Goal: Transaction & Acquisition: Purchase product/service

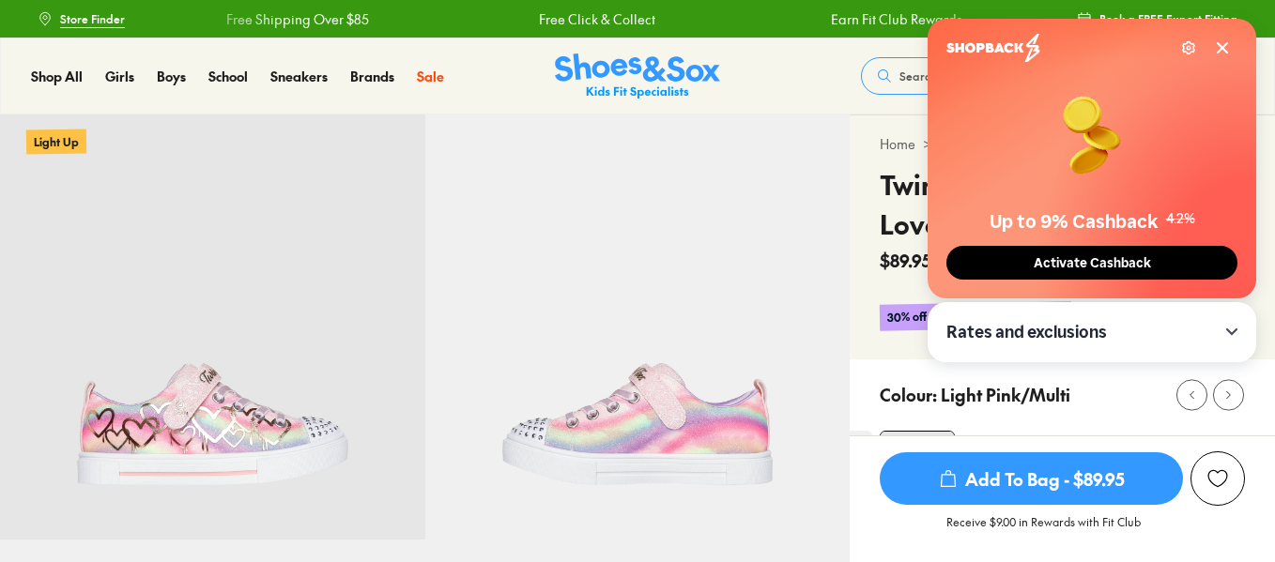
select select "*"
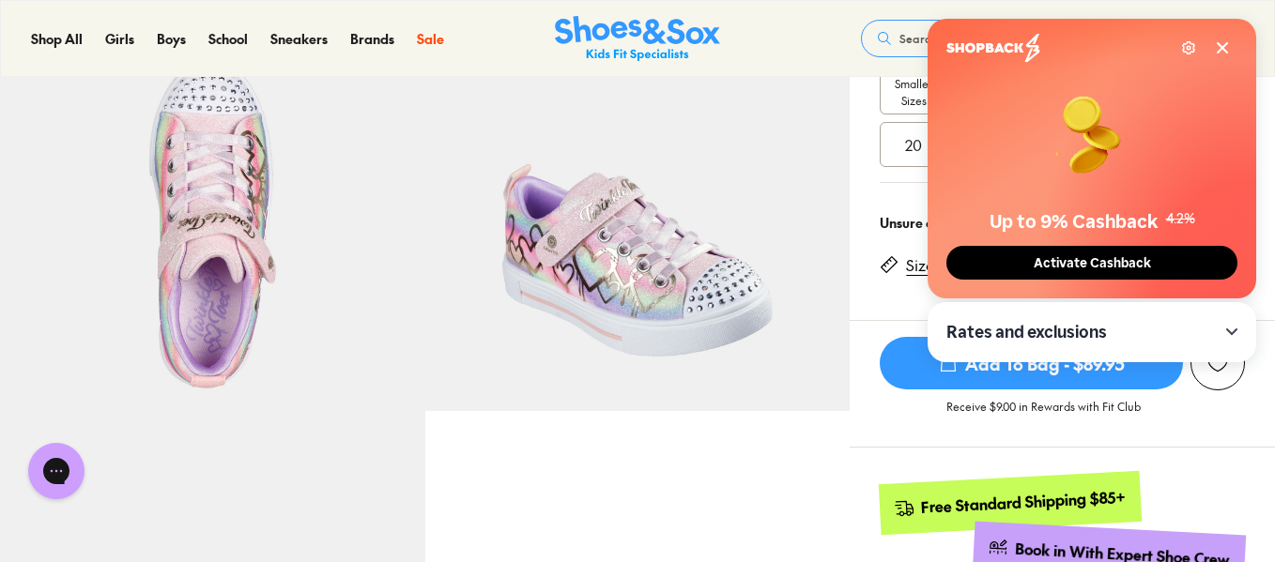
scroll to position [387, 0]
click at [1036, 260] on span "Activate Cashback" at bounding box center [1092, 263] width 129 height 16
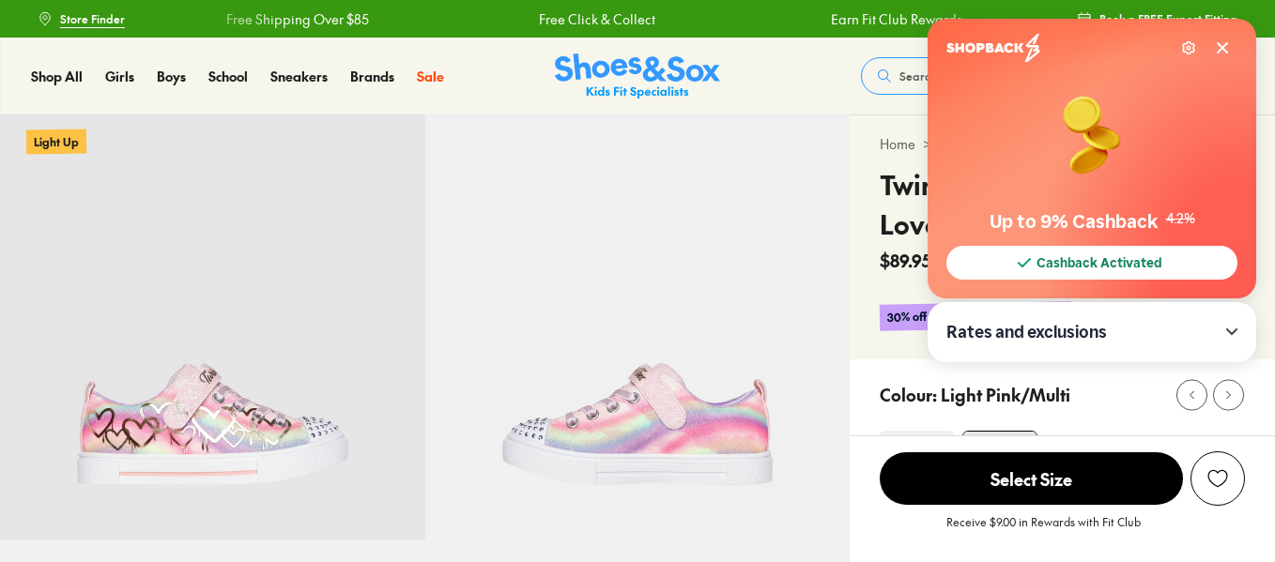
select select "*"
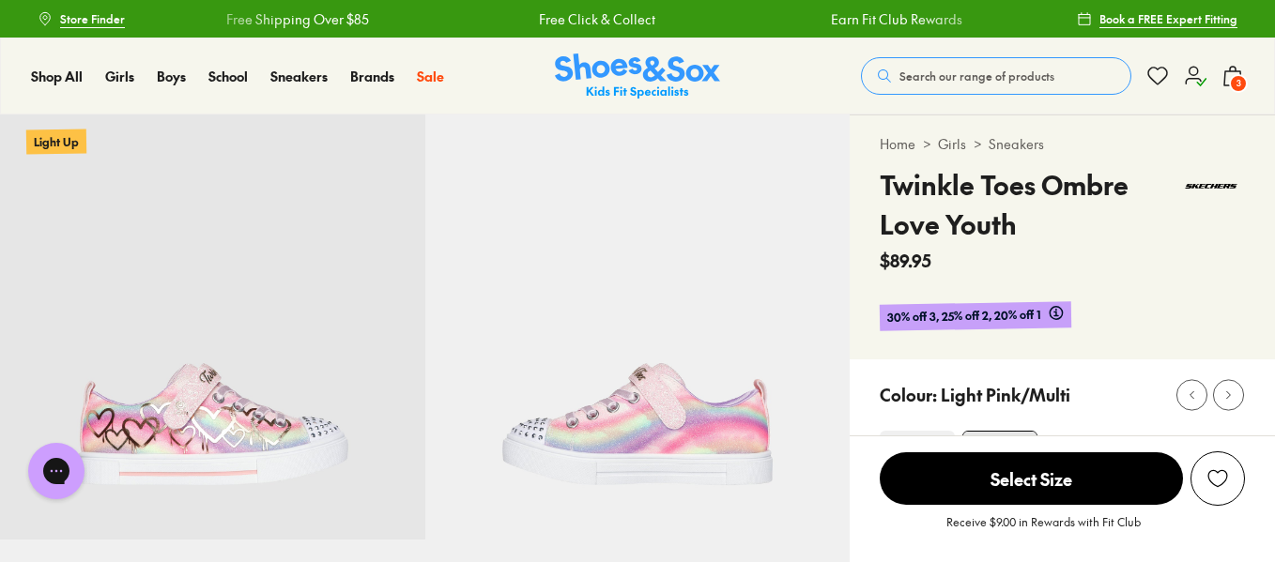
click at [1233, 82] on span "3" at bounding box center [1238, 83] width 19 height 19
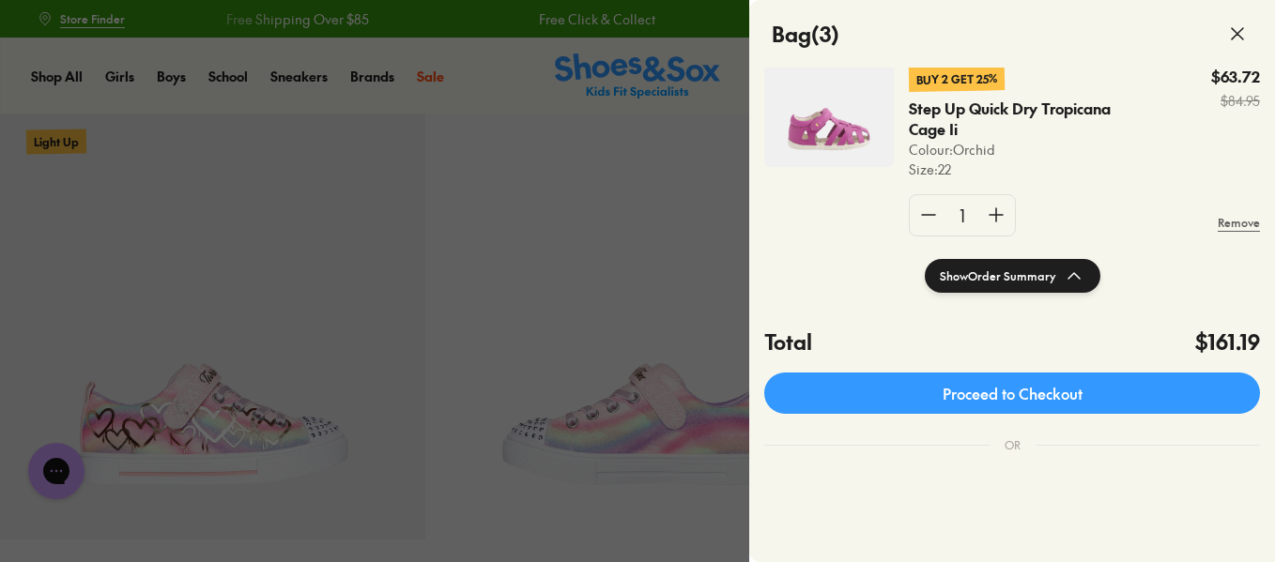
scroll to position [387, 0]
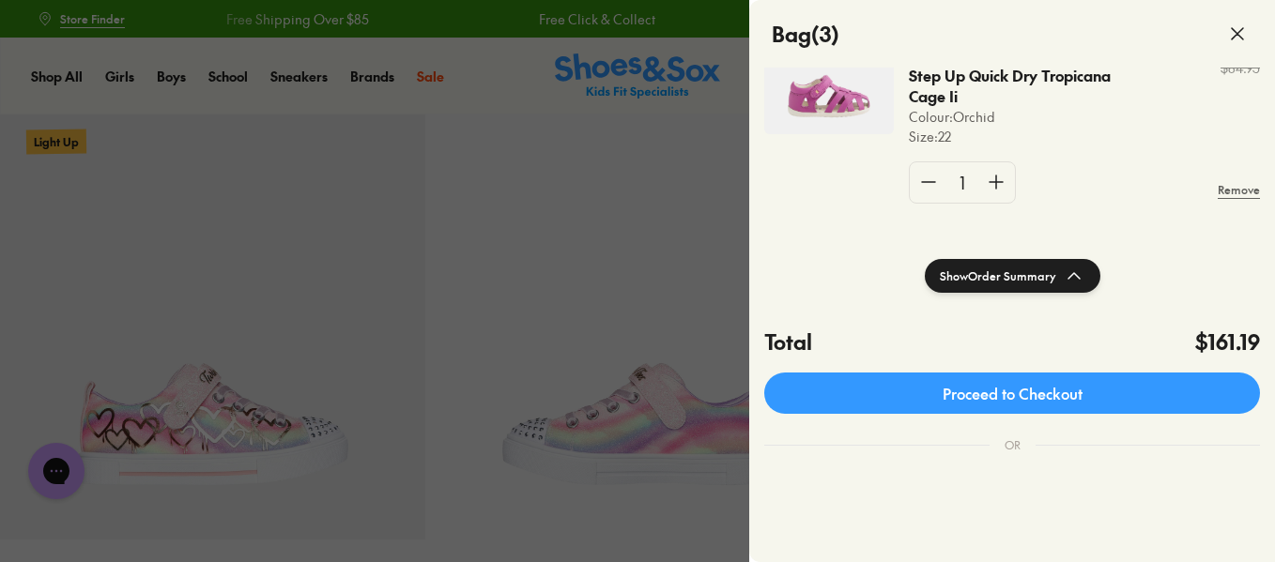
click at [512, 88] on div at bounding box center [637, 281] width 1275 height 562
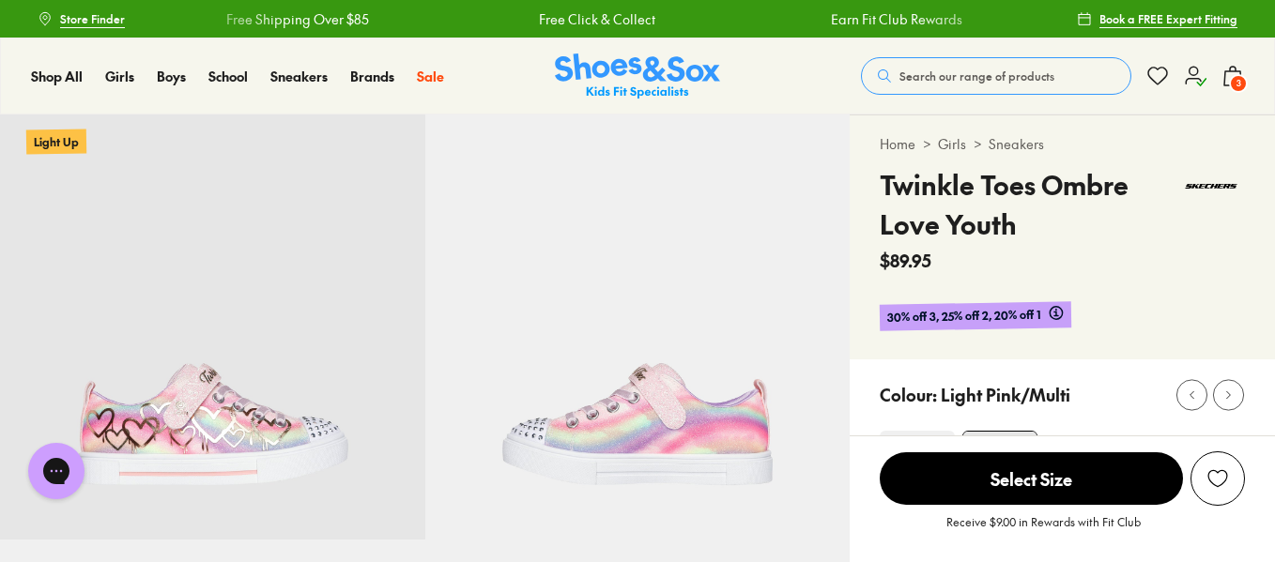
click at [1189, 77] on icon at bounding box center [1195, 76] width 23 height 23
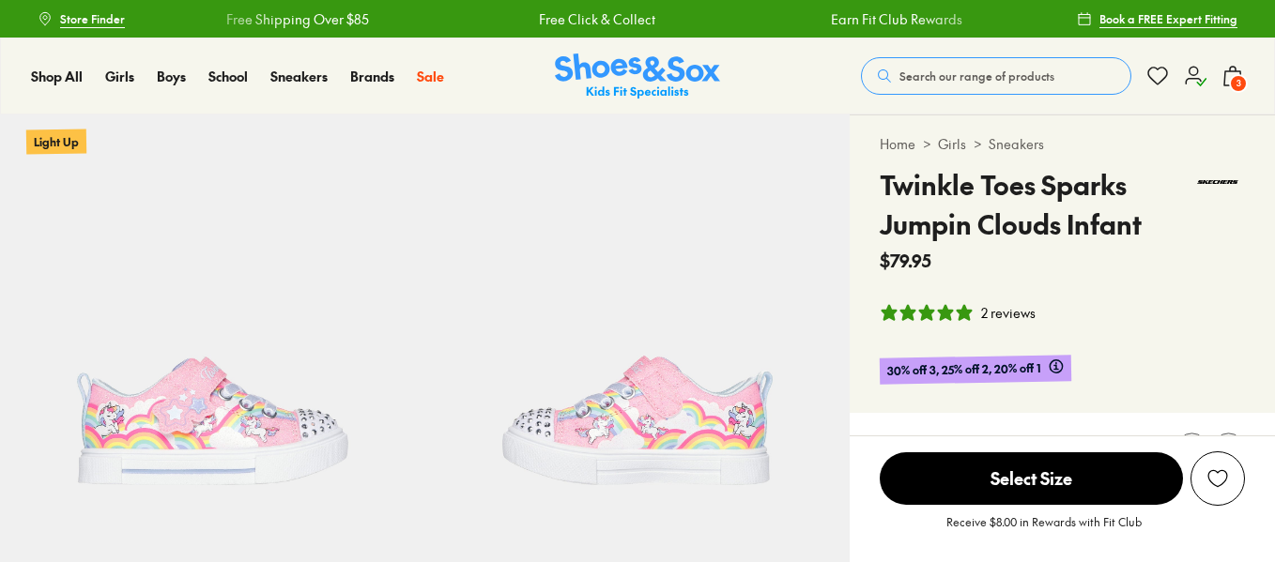
select select "*"
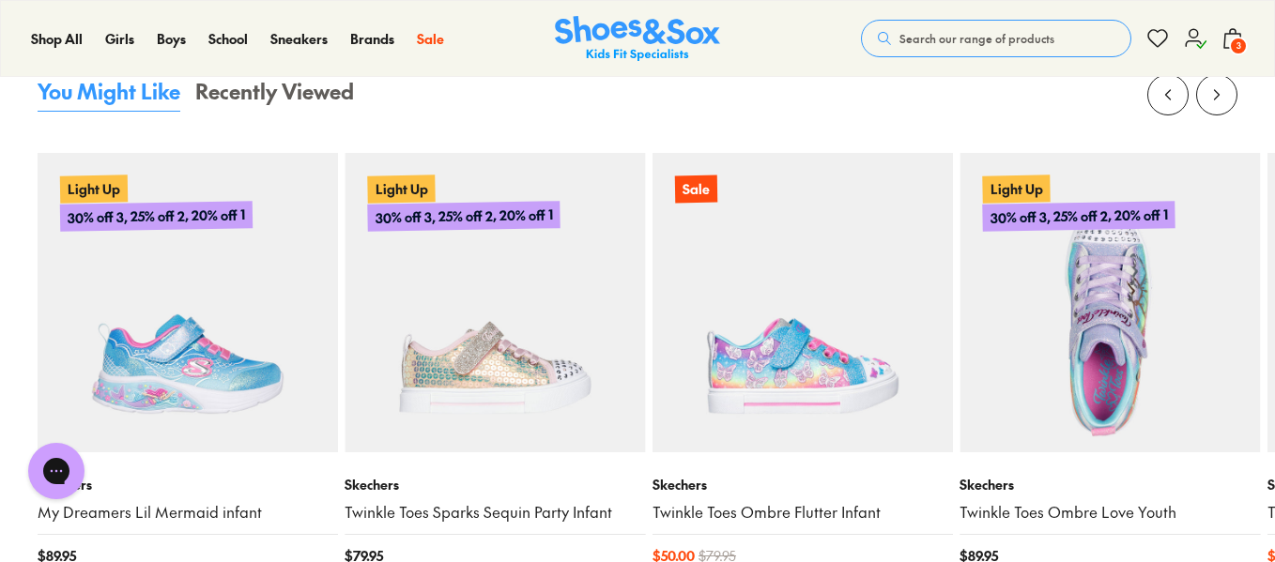
scroll to position [1988, 0]
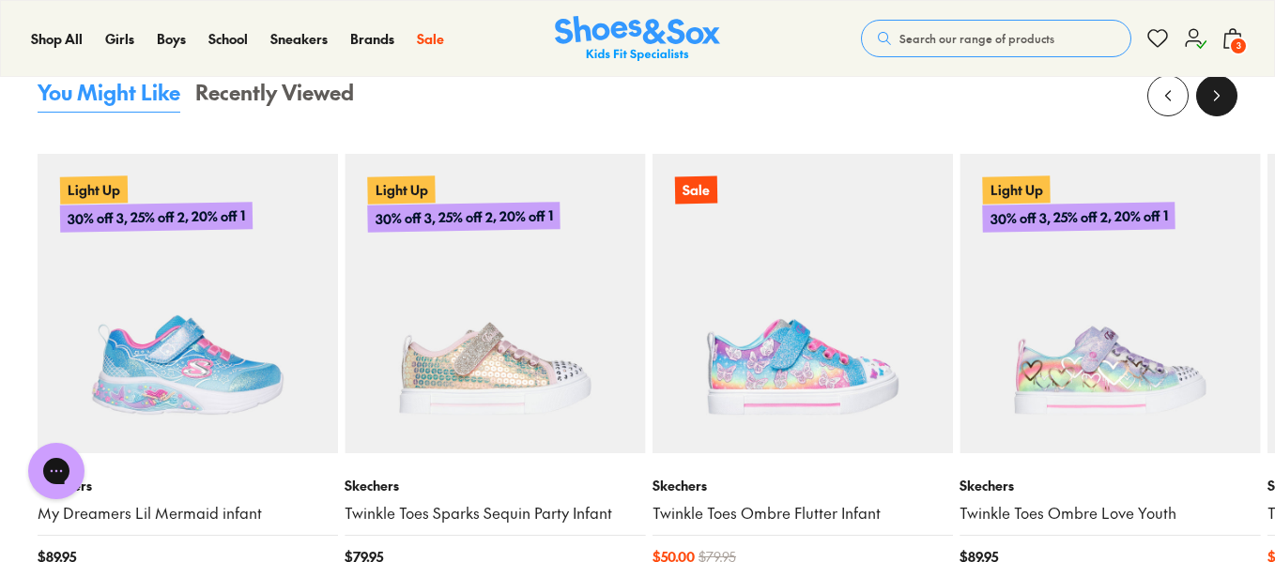
click at [1209, 104] on icon at bounding box center [1216, 95] width 19 height 19
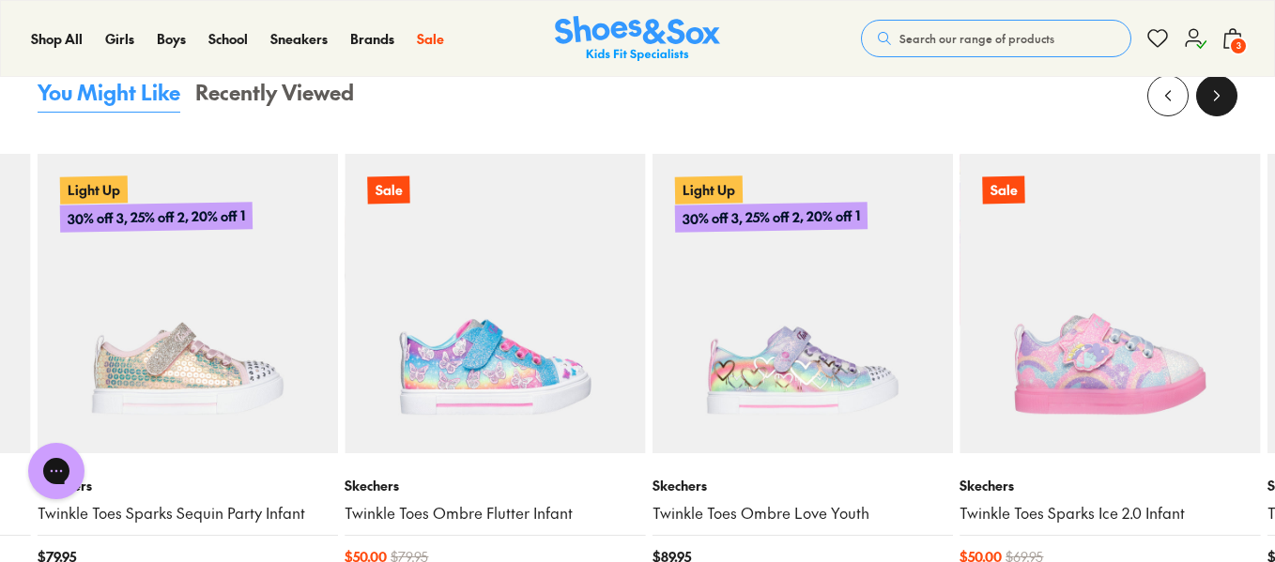
click at [1209, 104] on icon at bounding box center [1216, 95] width 19 height 19
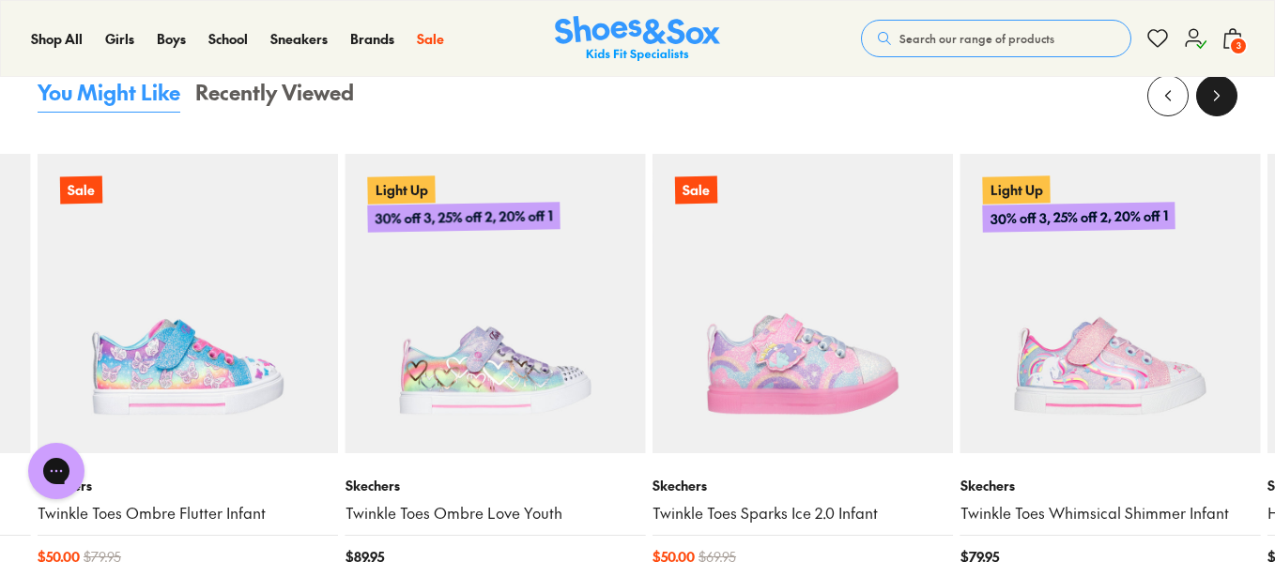
click at [1209, 104] on icon at bounding box center [1216, 95] width 19 height 19
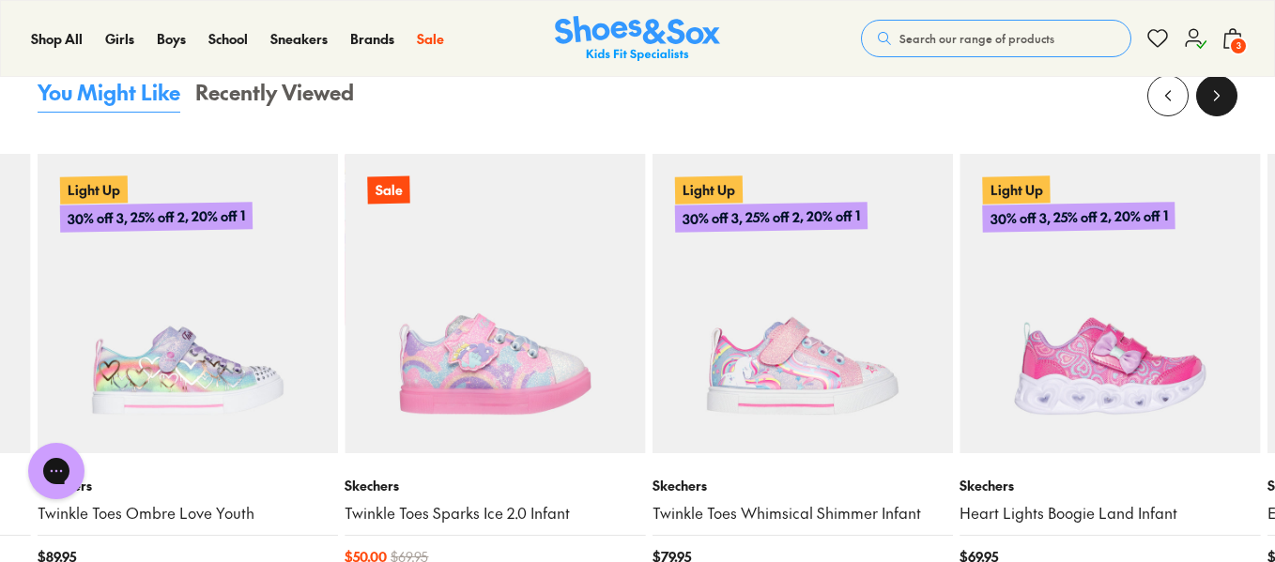
click at [1209, 104] on icon at bounding box center [1216, 95] width 19 height 19
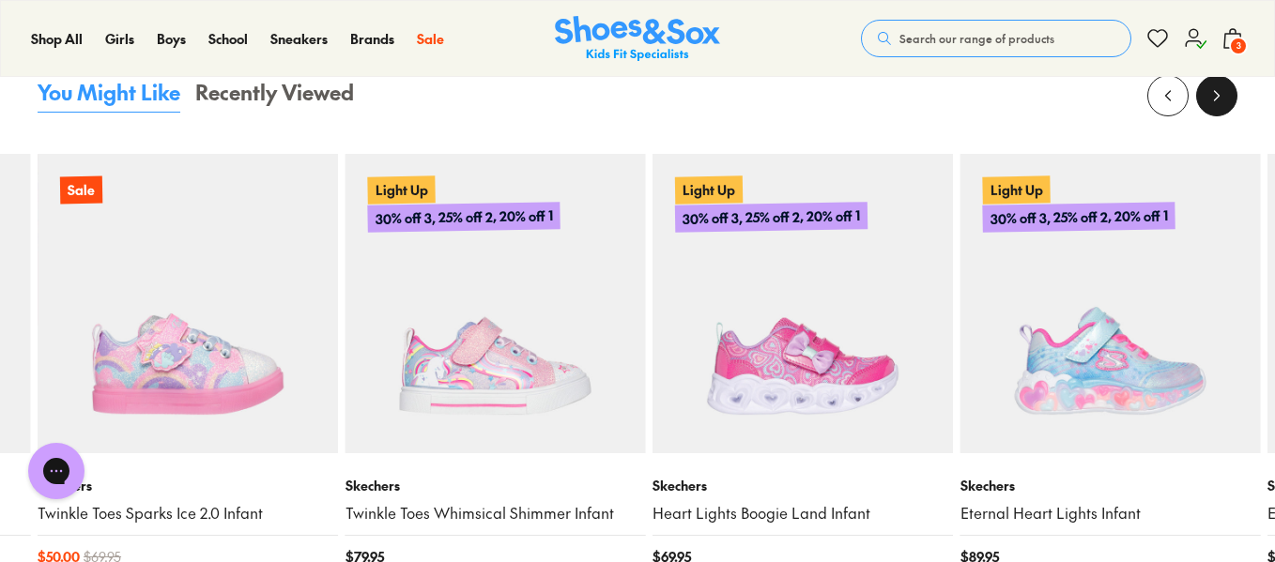
click at [1209, 104] on icon at bounding box center [1216, 95] width 19 height 19
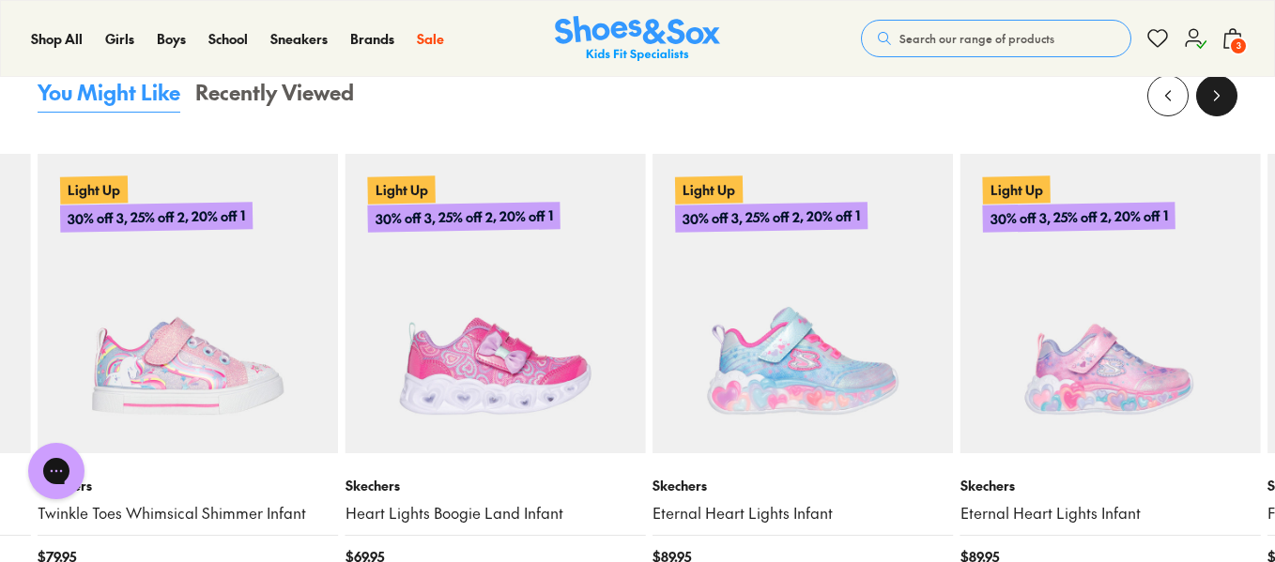
click at [1209, 104] on icon at bounding box center [1216, 95] width 19 height 19
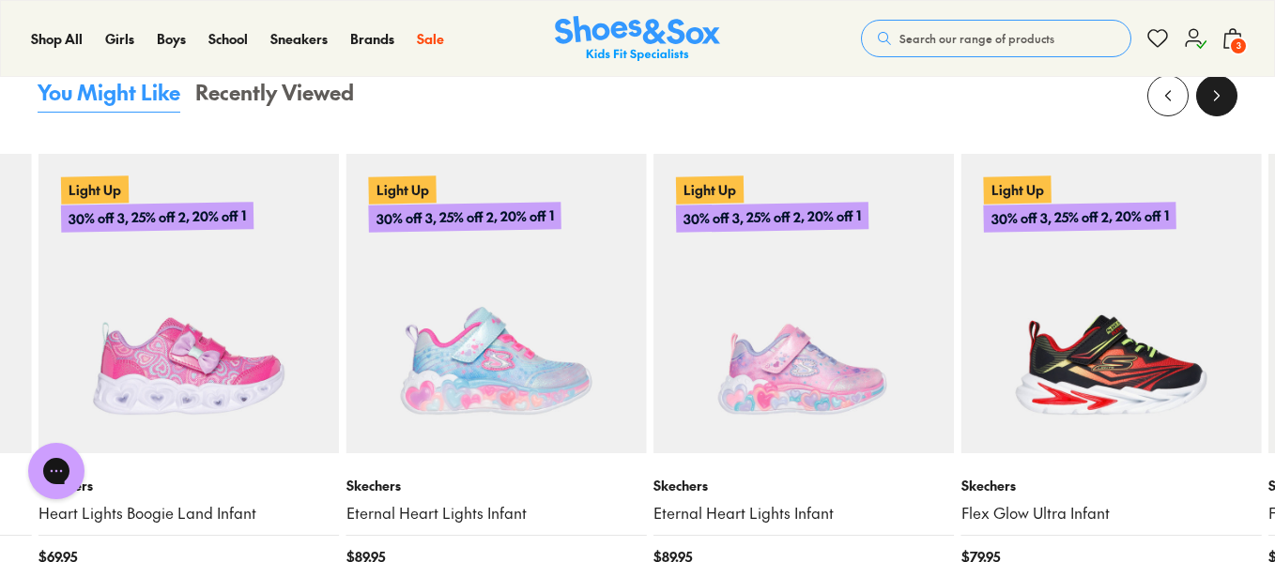
click at [1209, 104] on icon at bounding box center [1216, 95] width 19 height 19
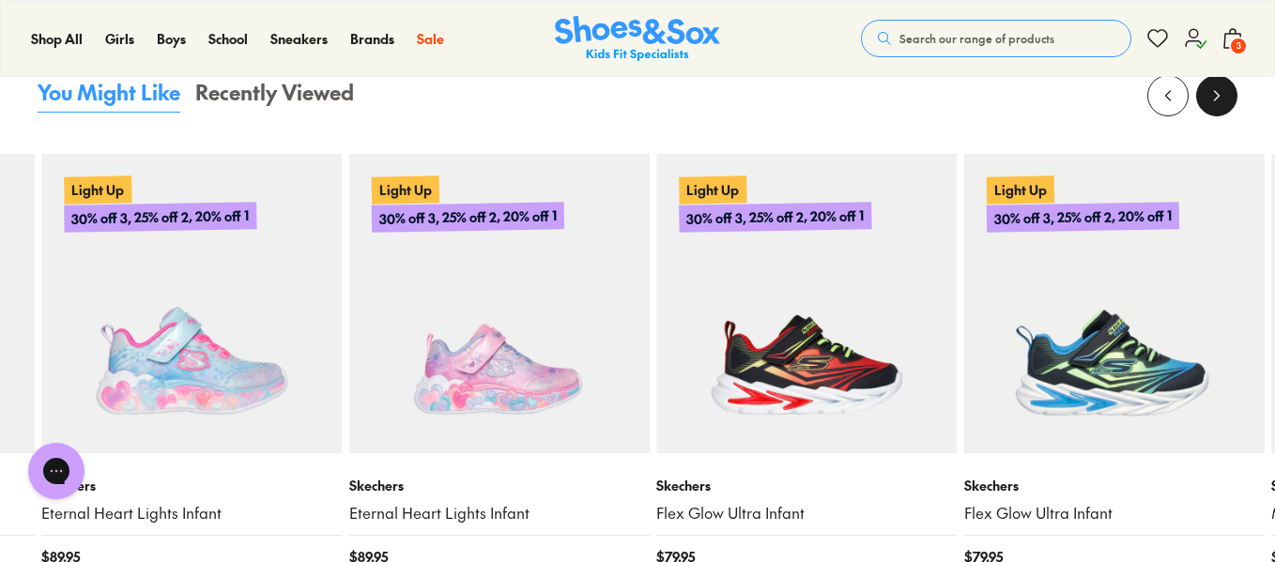
click at [1209, 104] on icon at bounding box center [1216, 95] width 19 height 19
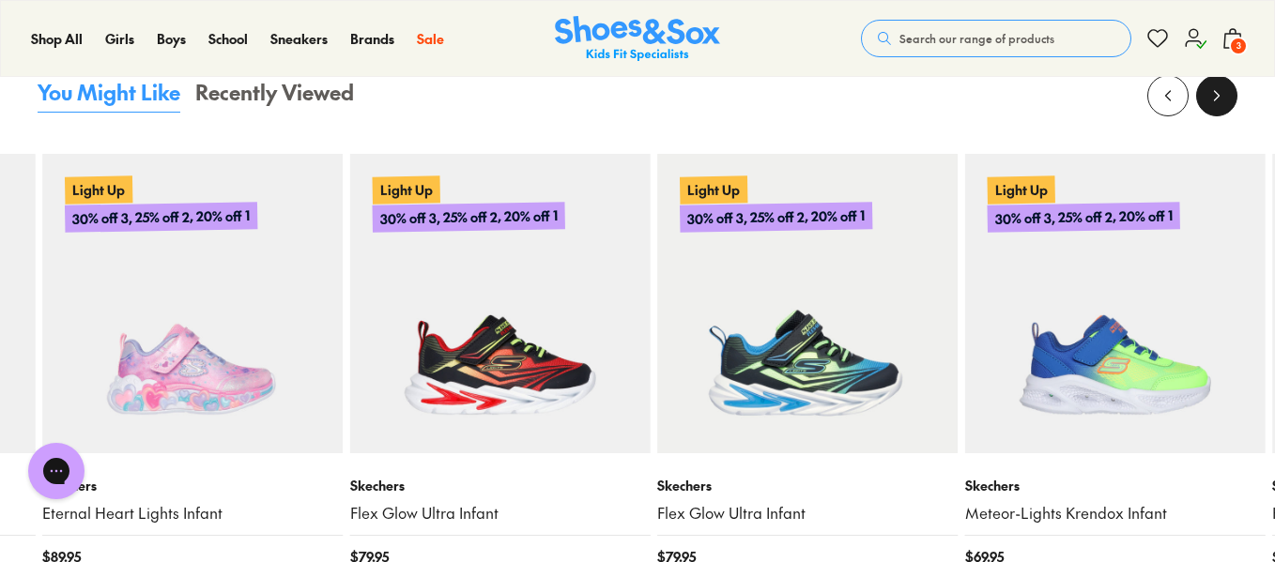
click at [1209, 104] on icon at bounding box center [1216, 95] width 19 height 19
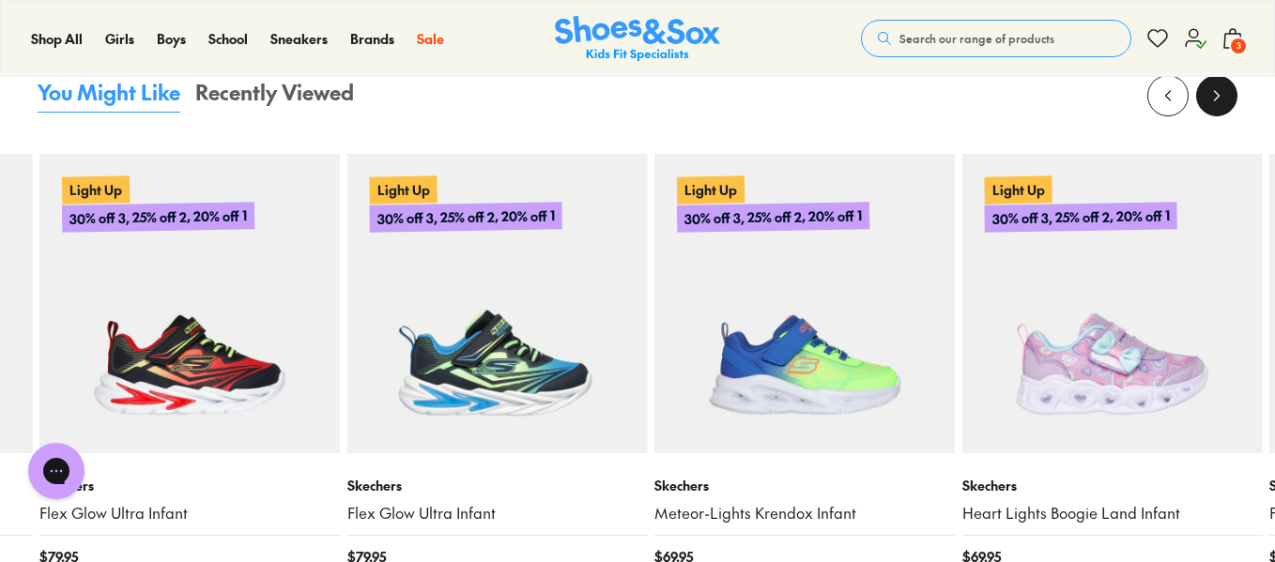
click at [1209, 104] on icon at bounding box center [1216, 95] width 19 height 19
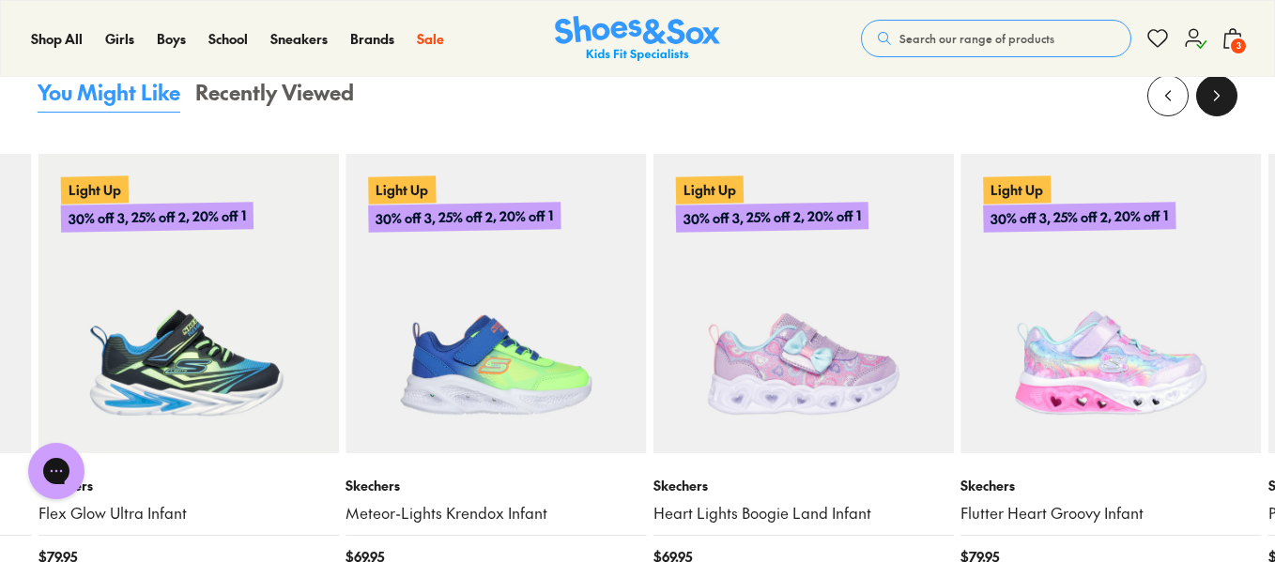
click at [1209, 104] on icon at bounding box center [1216, 95] width 19 height 19
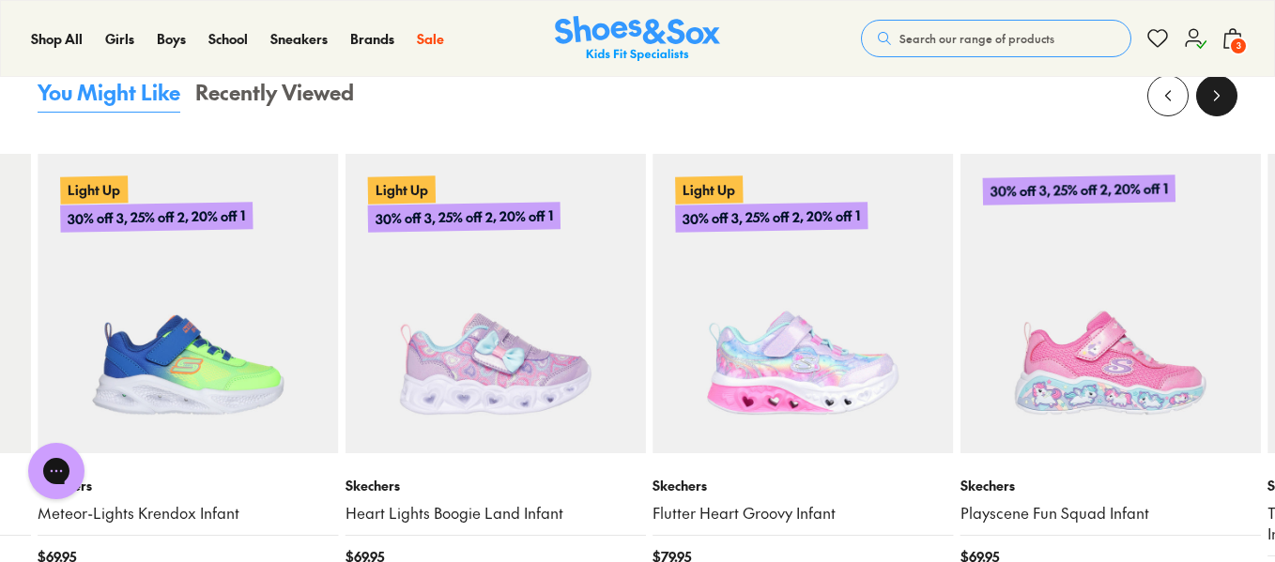
click at [1209, 104] on icon at bounding box center [1216, 95] width 19 height 19
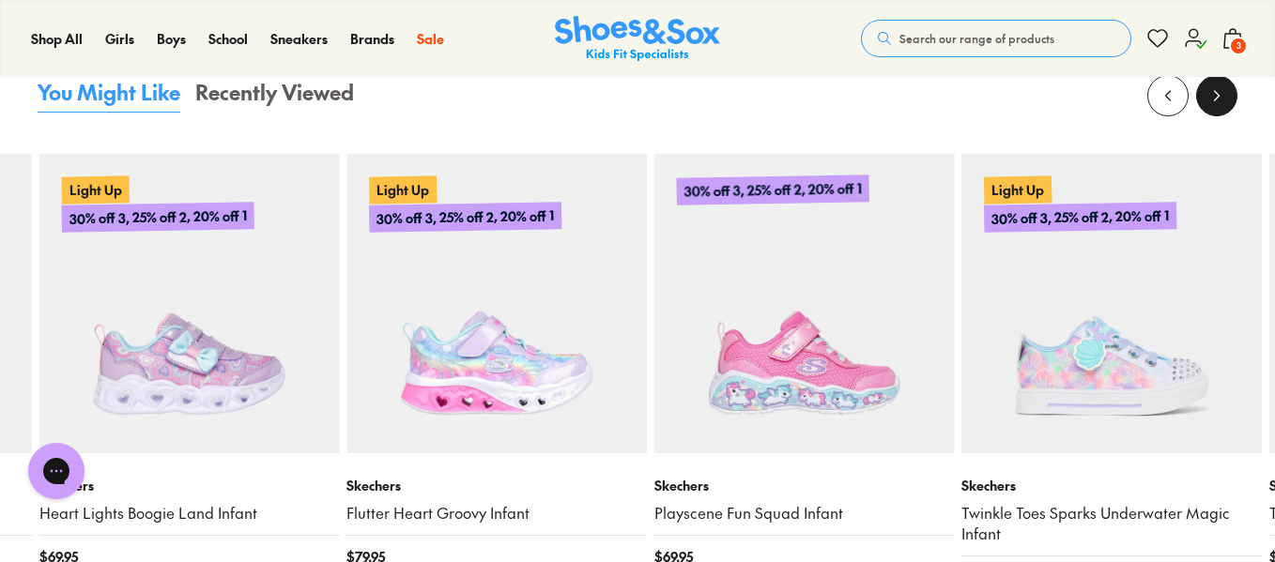
click at [1209, 104] on icon at bounding box center [1216, 95] width 19 height 19
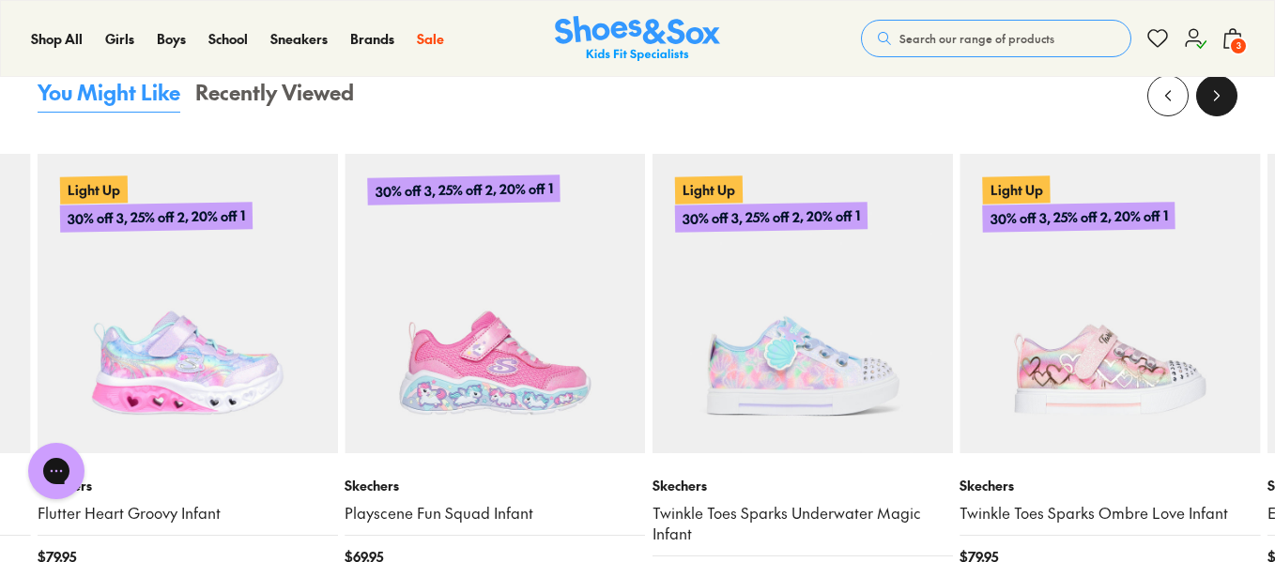
click at [1209, 104] on icon at bounding box center [1216, 95] width 19 height 19
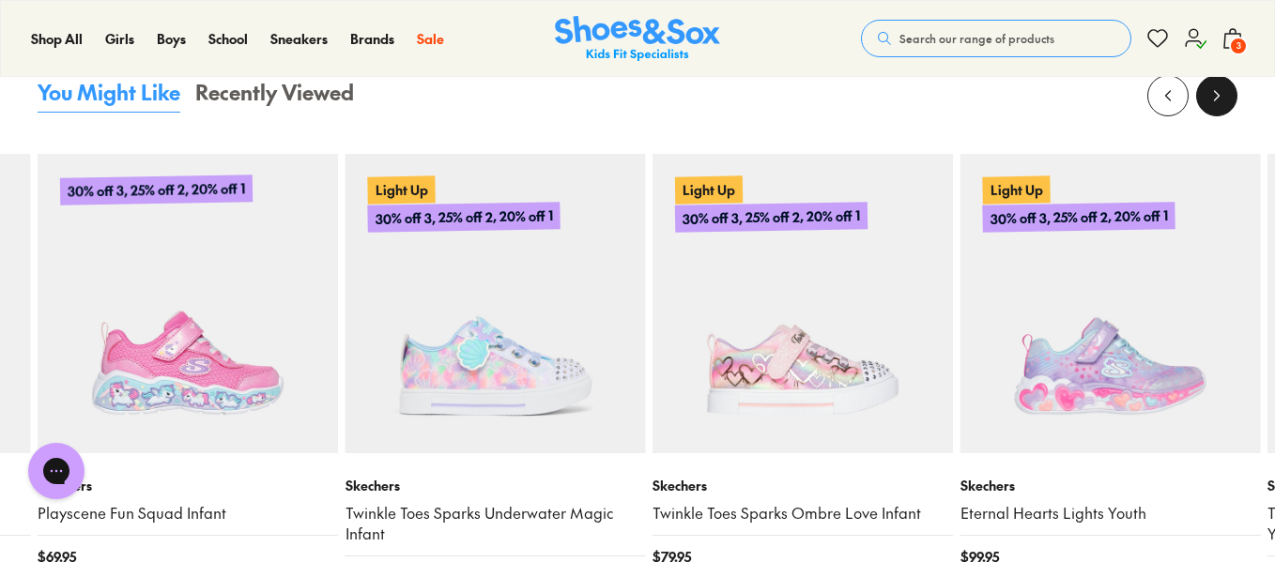
click at [1209, 104] on icon at bounding box center [1216, 95] width 19 height 19
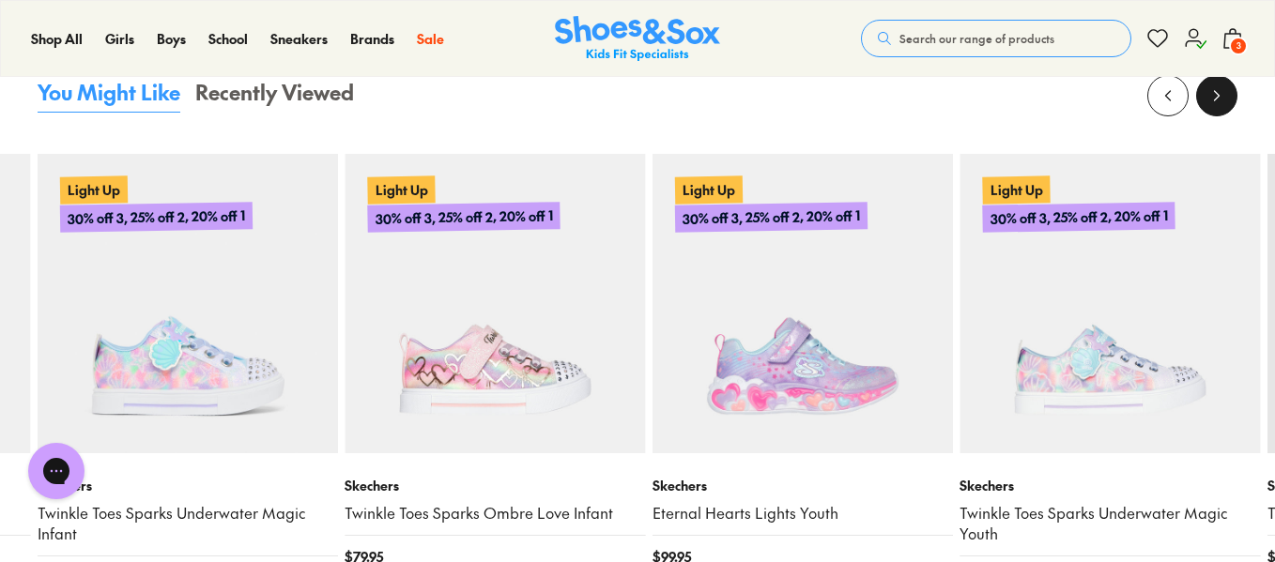
click at [1209, 104] on icon at bounding box center [1216, 95] width 19 height 19
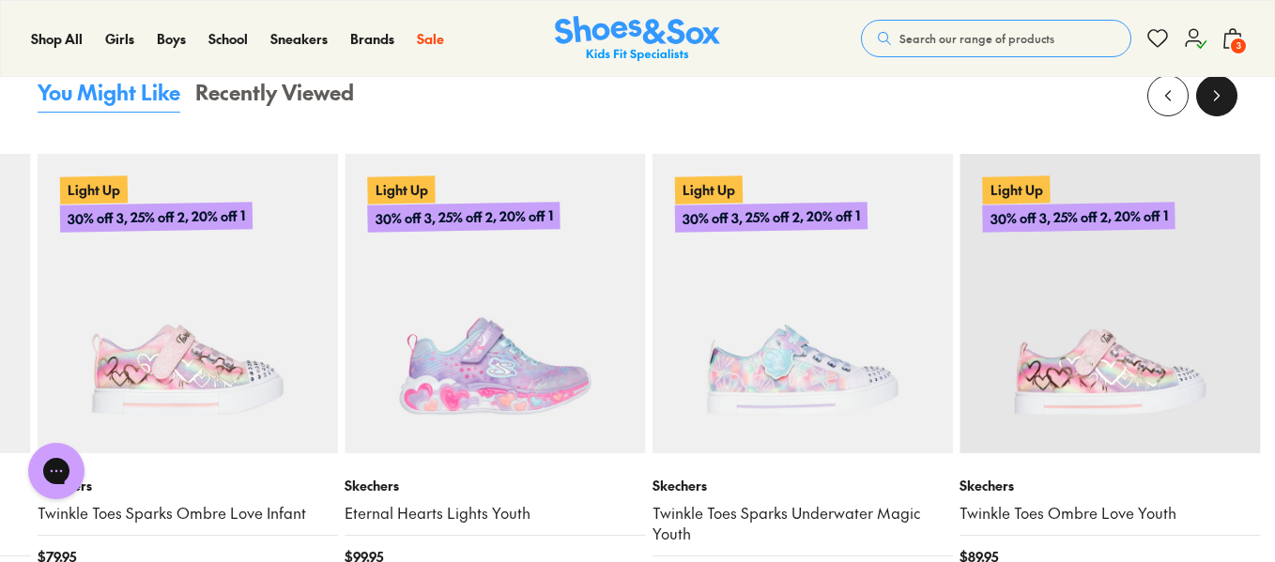
click at [1209, 104] on icon at bounding box center [1216, 95] width 19 height 19
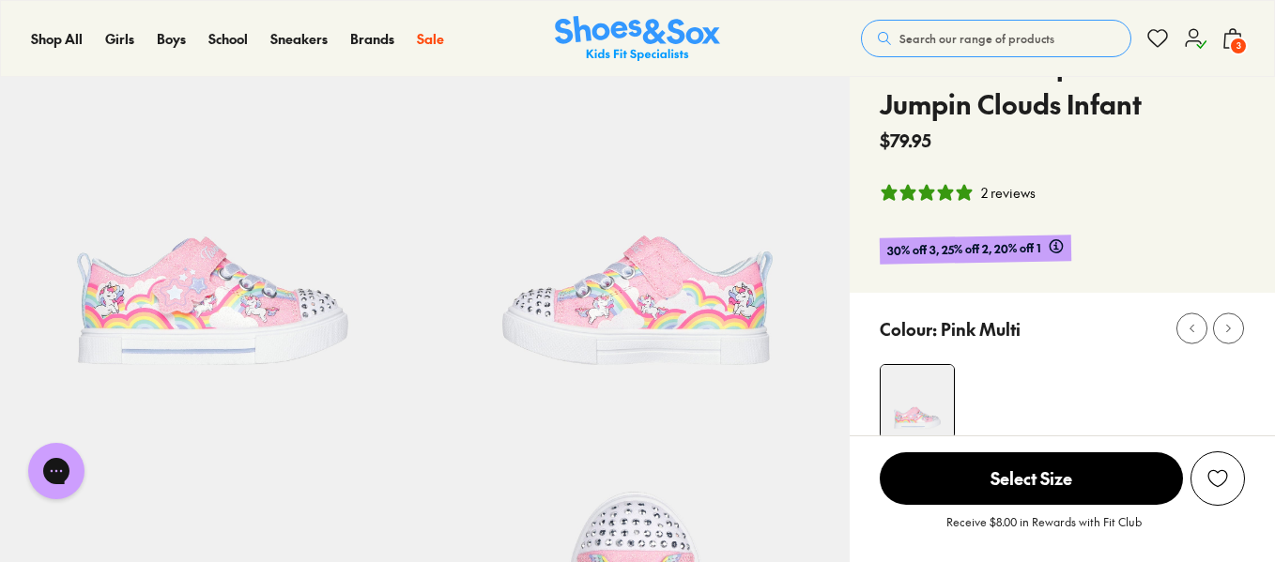
scroll to position [0, 0]
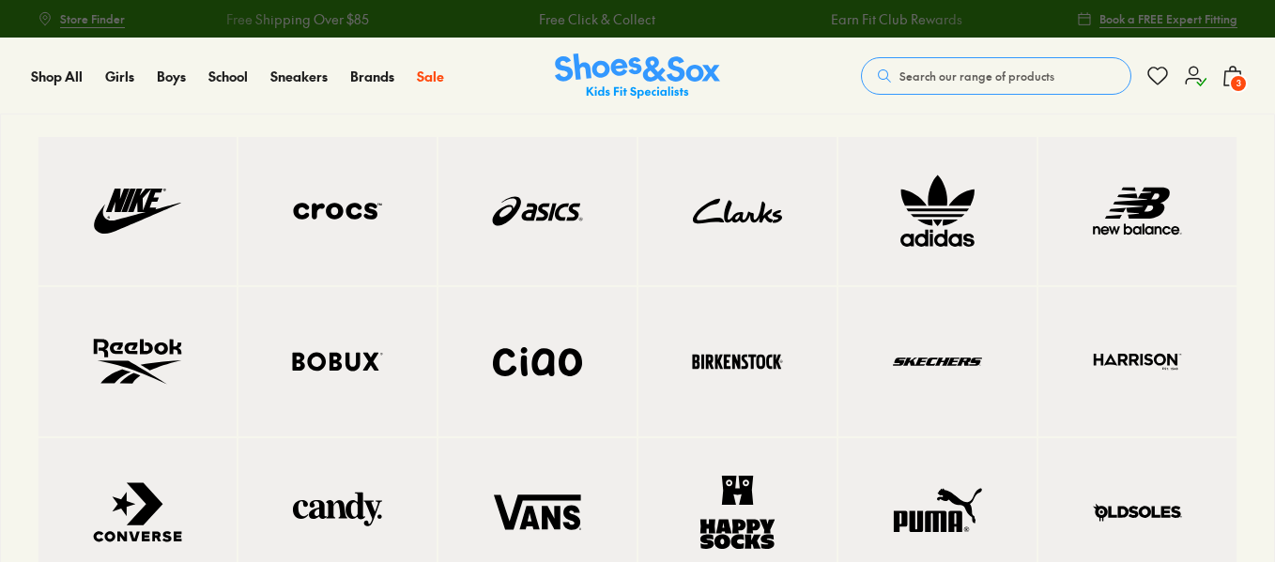
click at [925, 361] on img at bounding box center [937, 361] width 123 height 73
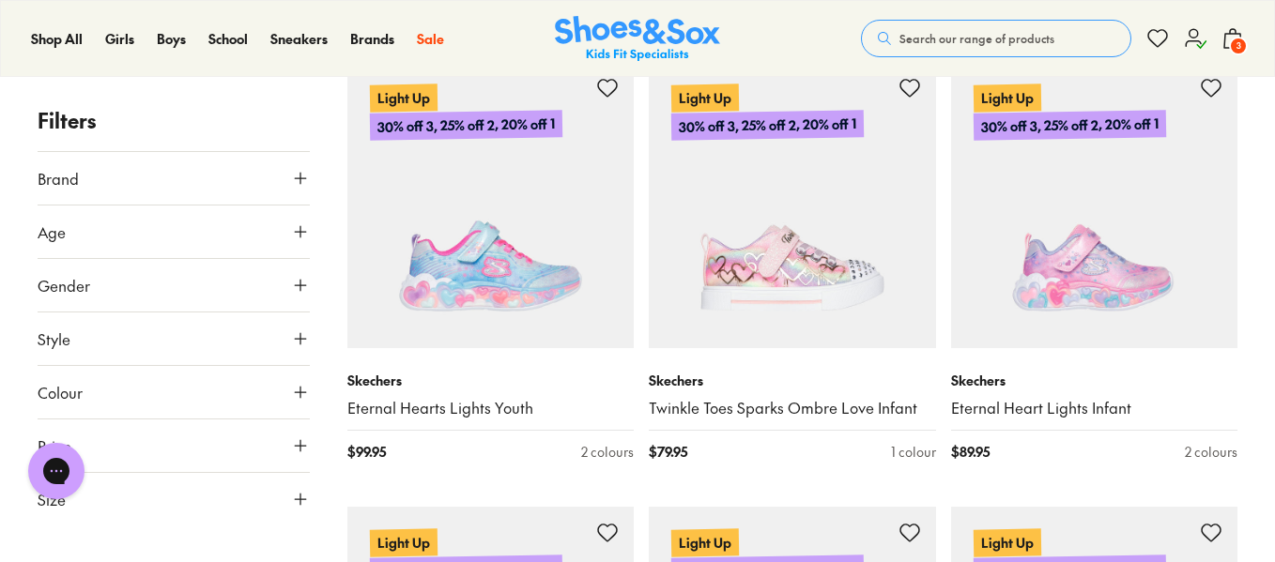
scroll to position [1209, 0]
click at [180, 483] on button "Size" at bounding box center [174, 499] width 272 height 53
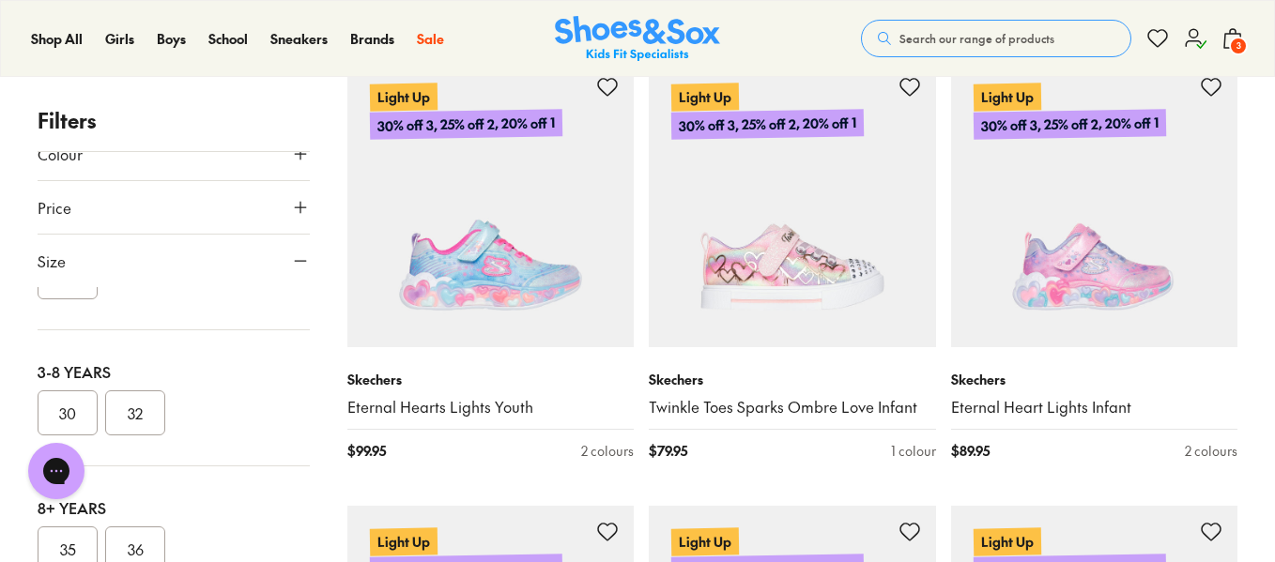
scroll to position [0, 0]
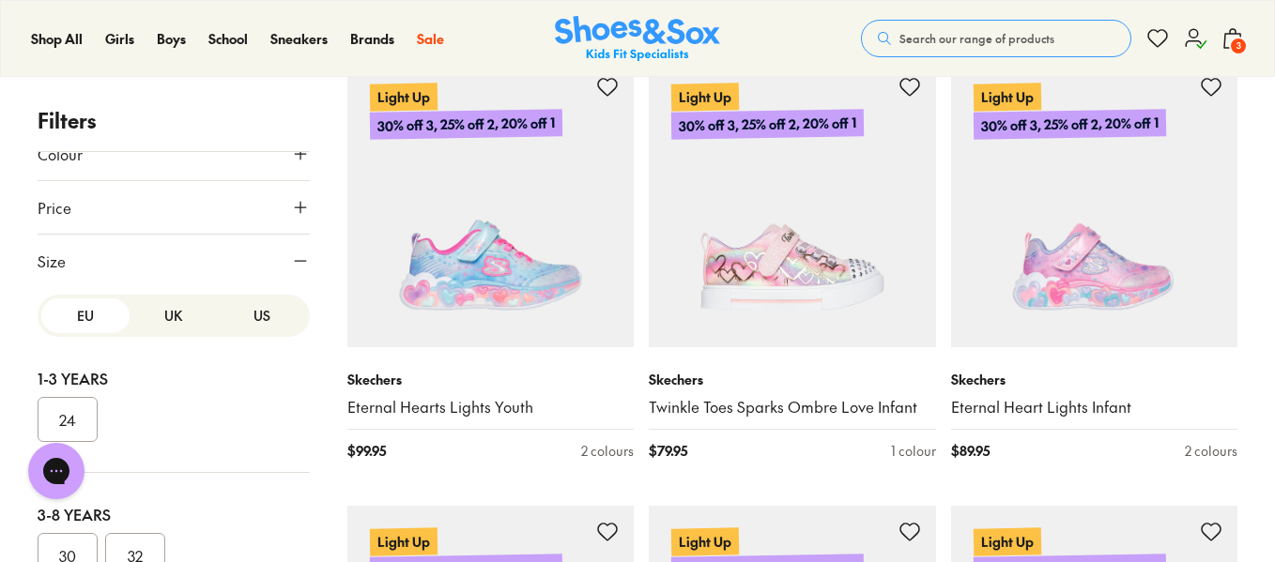
click at [236, 324] on button "US" at bounding box center [262, 316] width 88 height 35
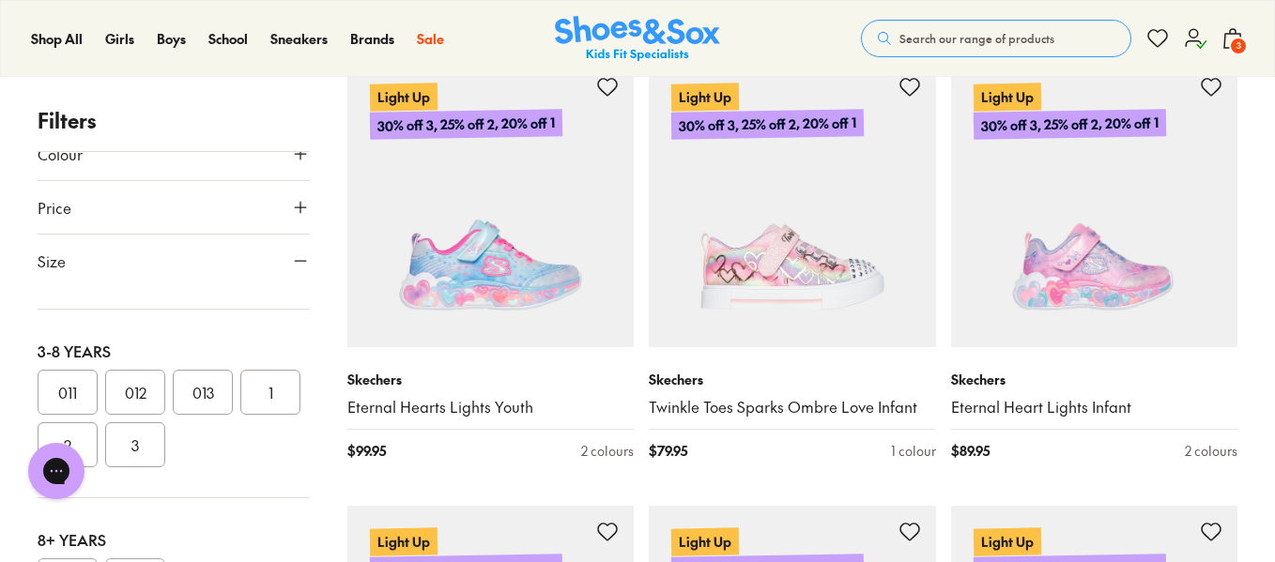
scroll to position [361, 0]
click at [78, 387] on button "011" at bounding box center [68, 383] width 60 height 45
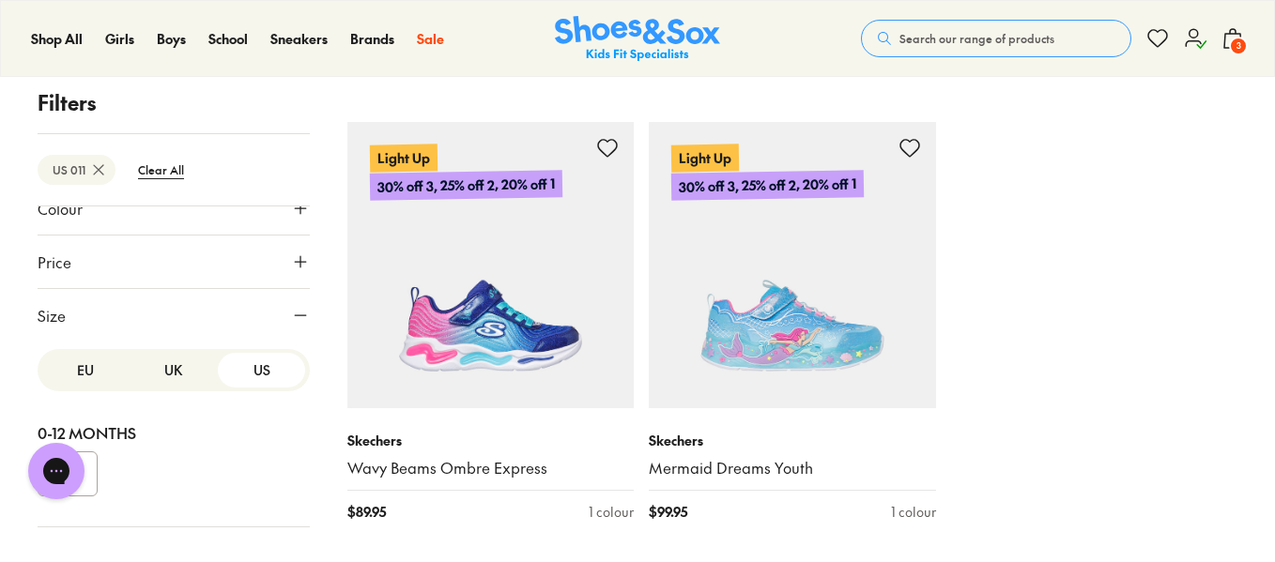
click at [162, 370] on button "UK" at bounding box center [174, 370] width 88 height 35
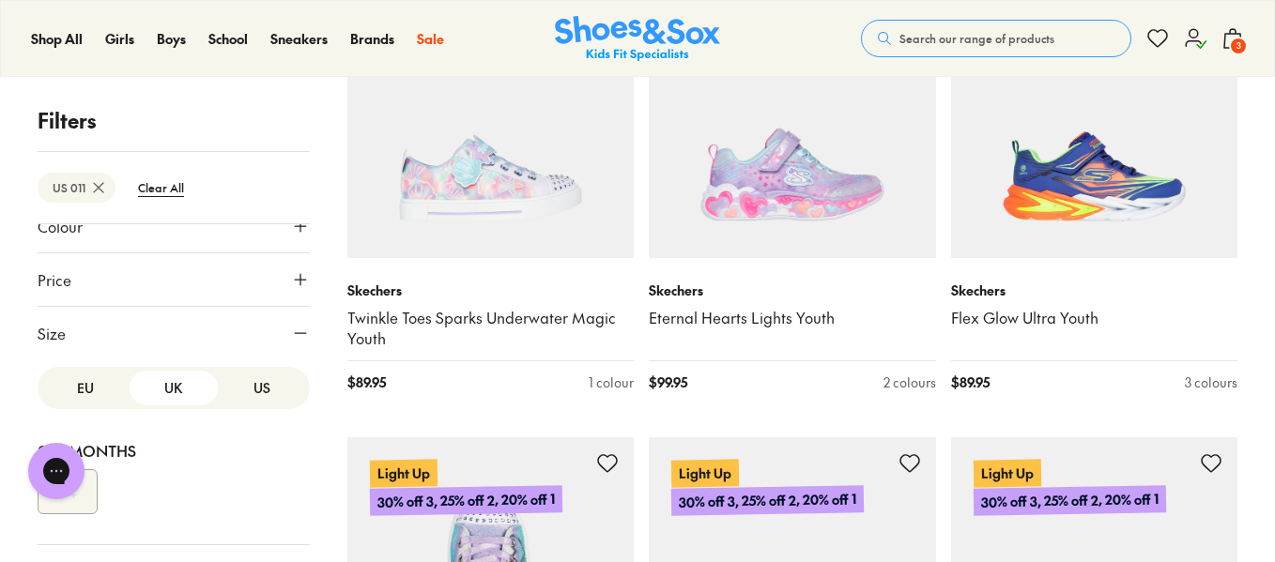
scroll to position [1296, 0]
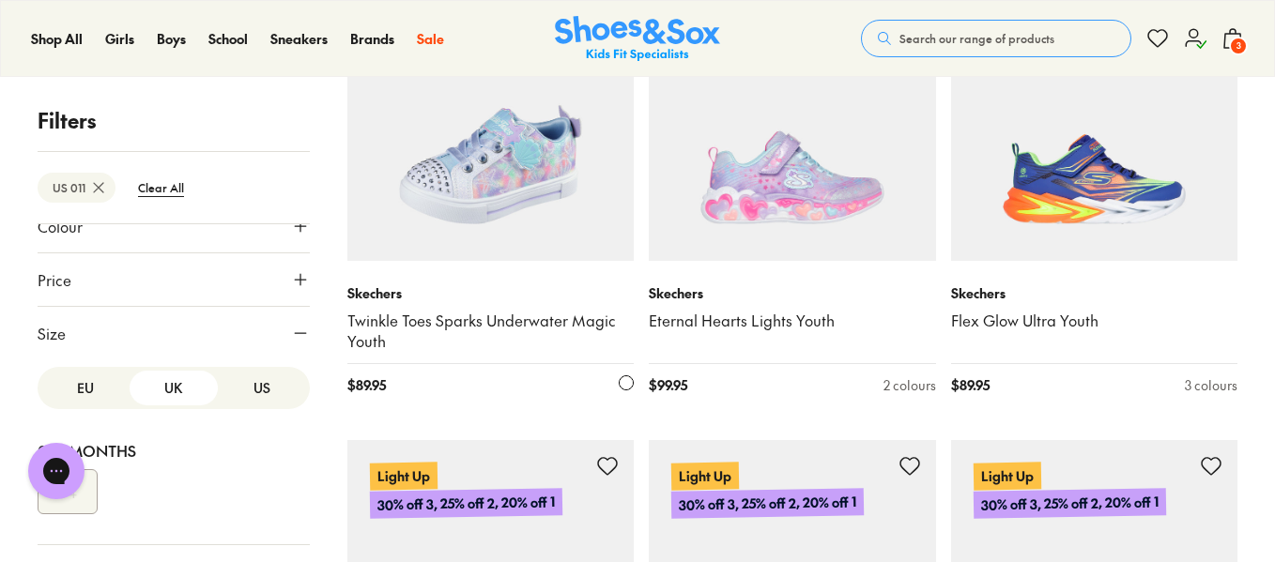
click at [492, 196] on img at bounding box center [490, 118] width 287 height 287
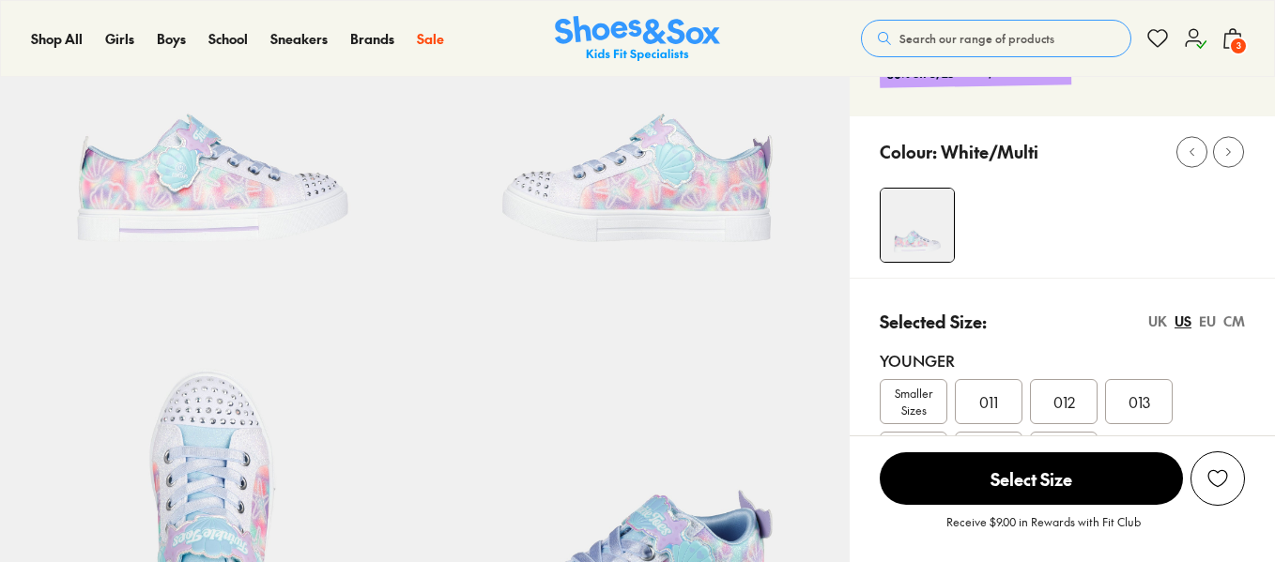
select select "*"
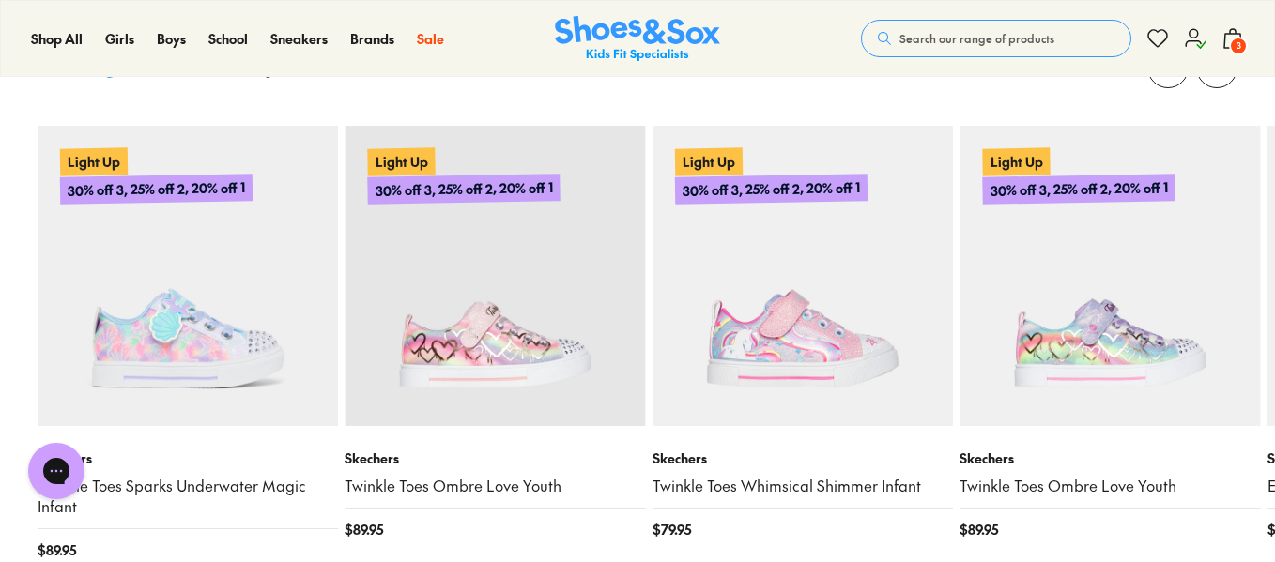
scroll to position [1857, 0]
click at [1236, 30] on use at bounding box center [1232, 38] width 17 height 19
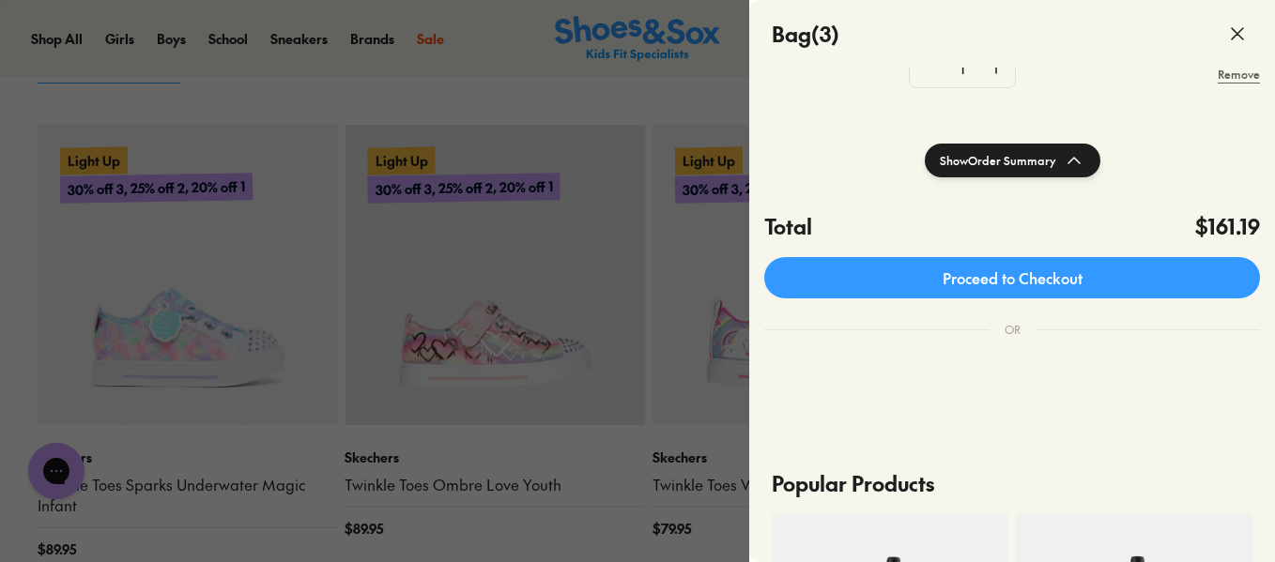
scroll to position [402, 0]
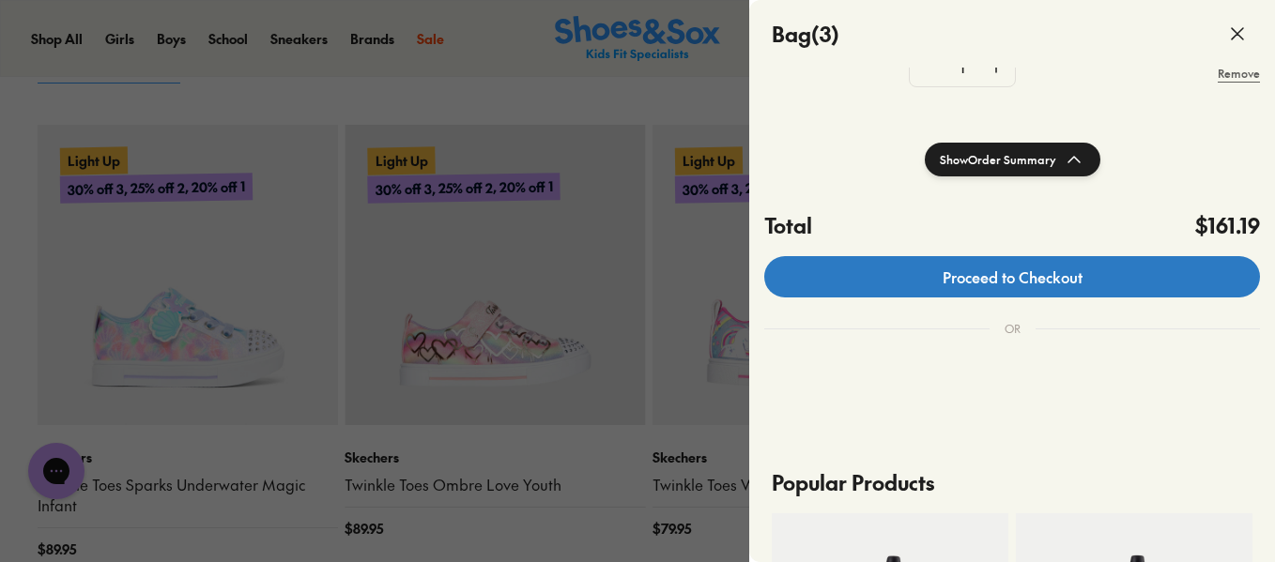
click at [1068, 277] on link "Proceed to Checkout" at bounding box center [1012, 276] width 496 height 41
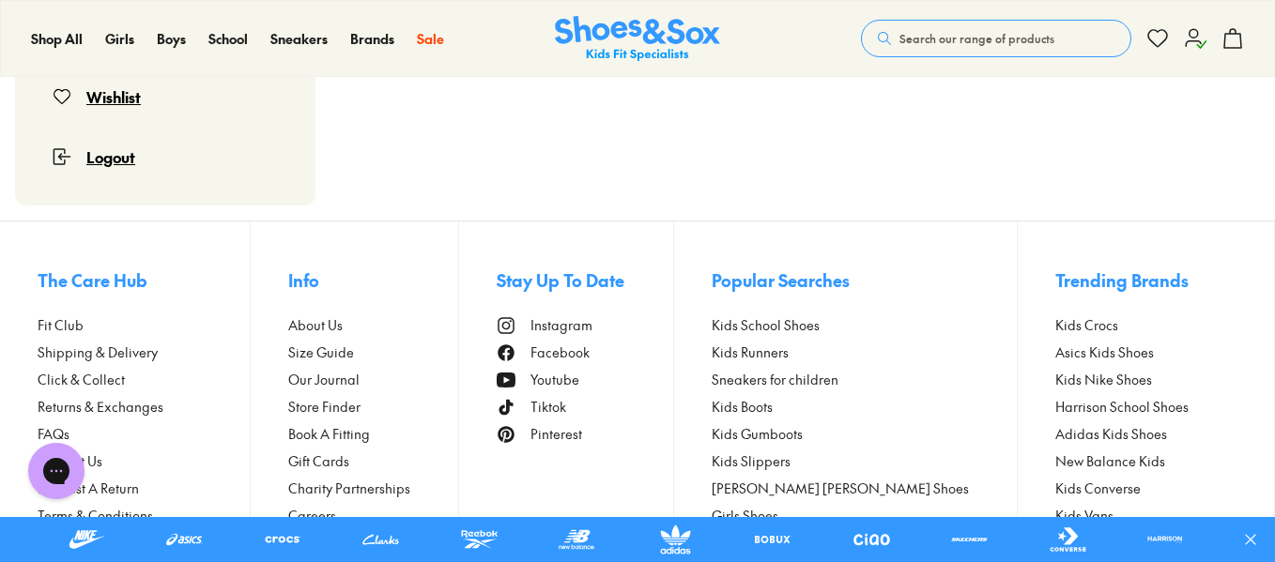
scroll to position [193, 0]
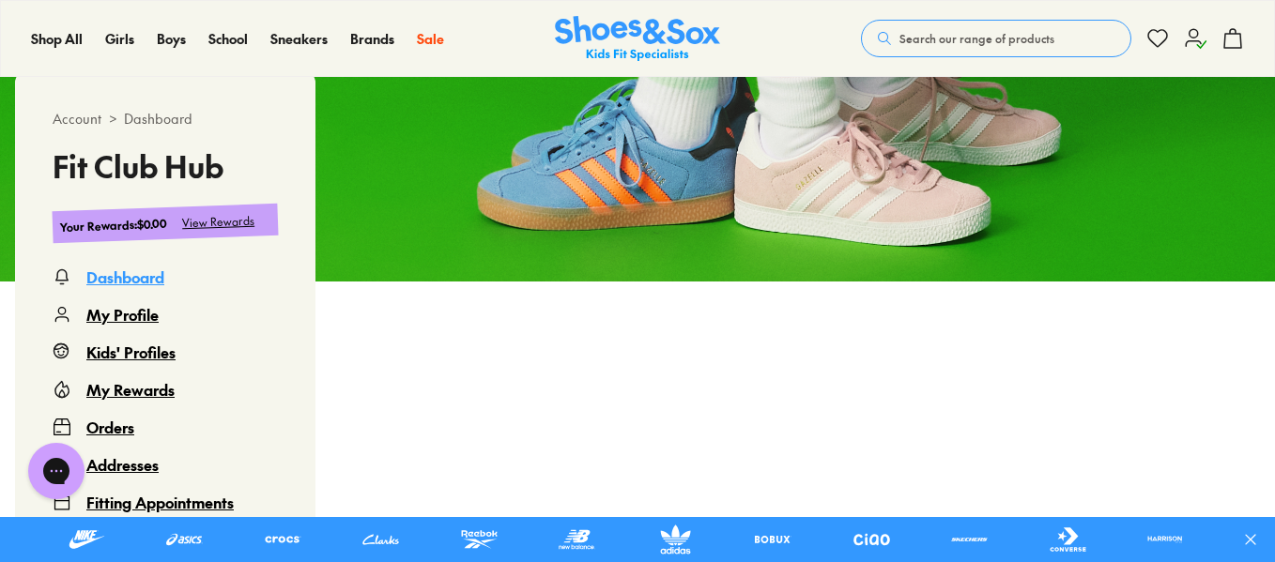
click at [226, 219] on div "View Rewards" at bounding box center [218, 222] width 73 height 20
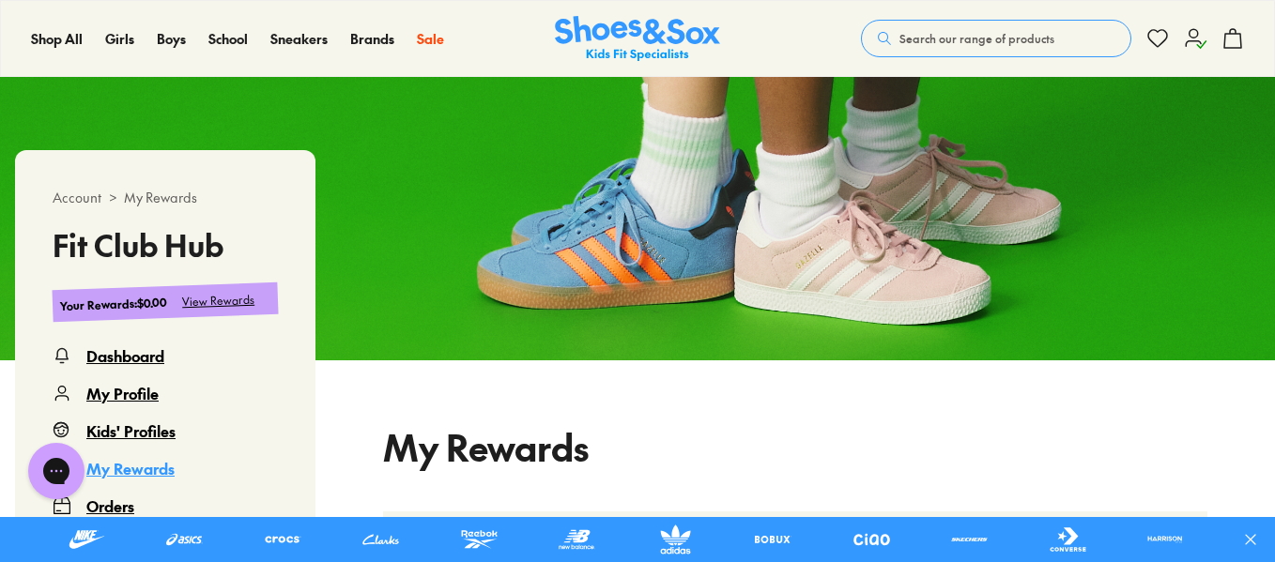
click at [214, 306] on div "View Rewards" at bounding box center [218, 301] width 73 height 20
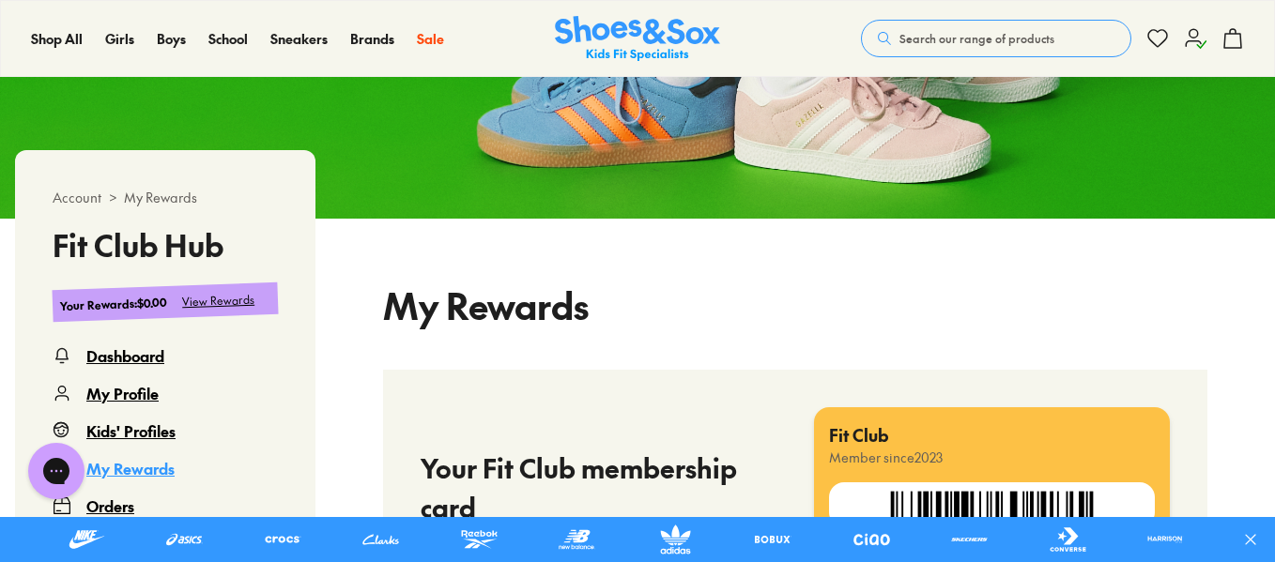
select select
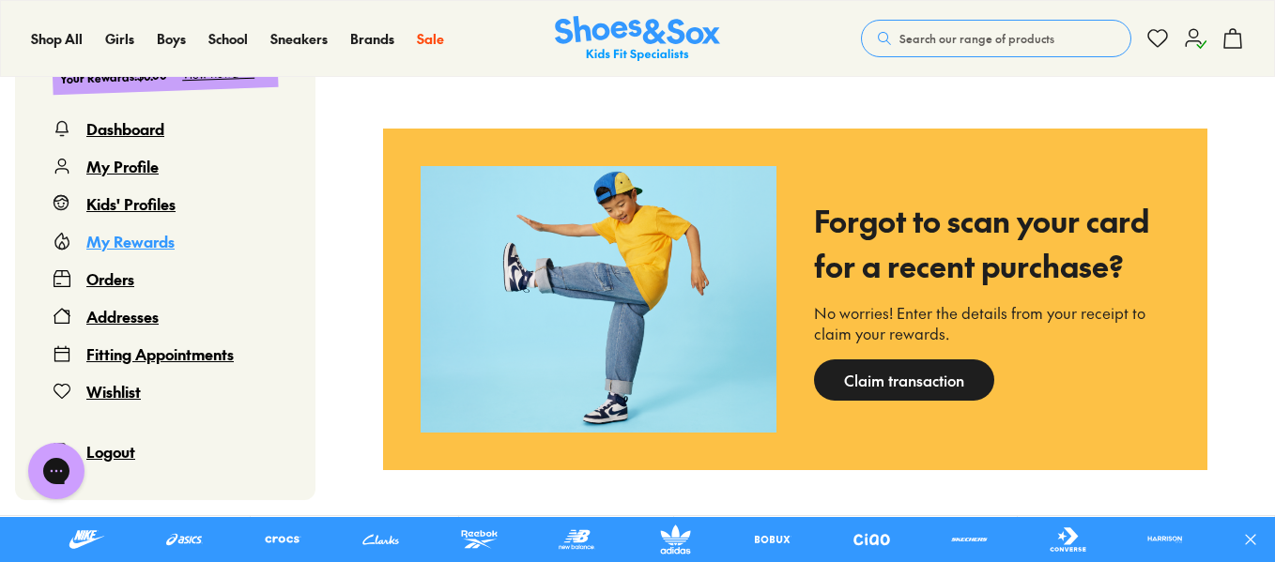
scroll to position [1732, 0]
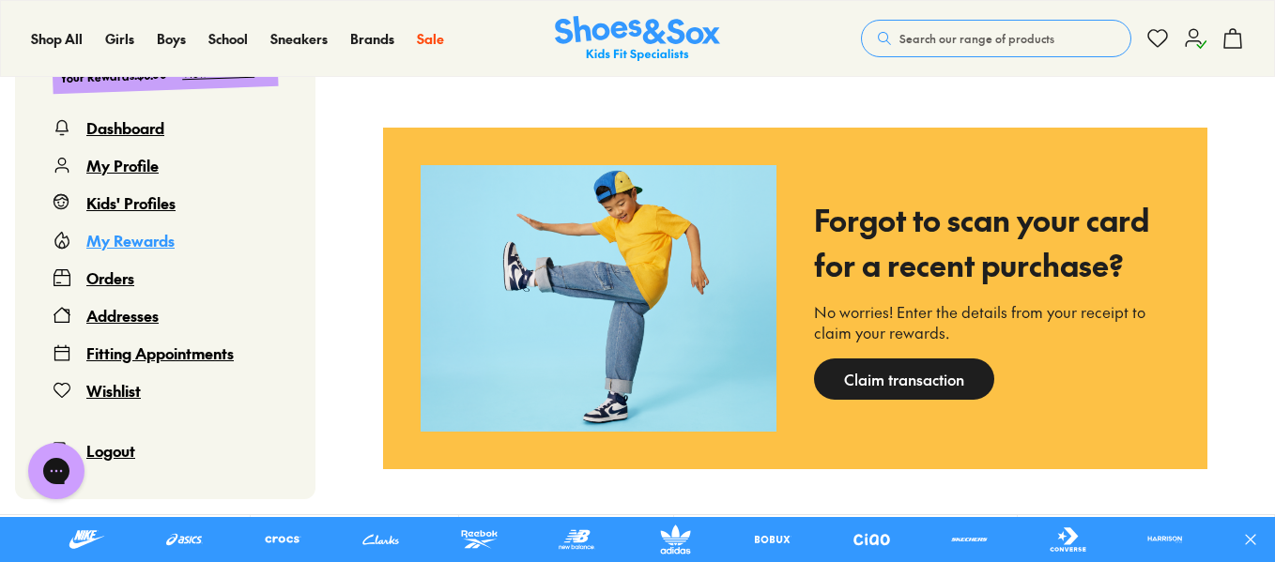
click at [121, 289] on div "Orders" at bounding box center [110, 278] width 48 height 23
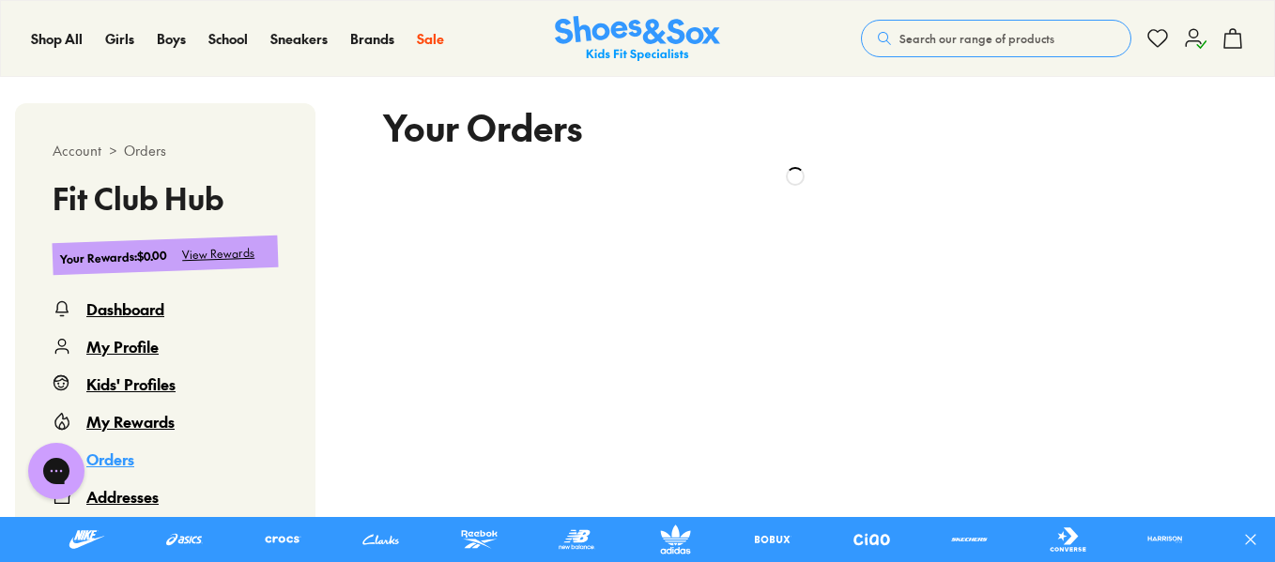
scroll to position [434, 0]
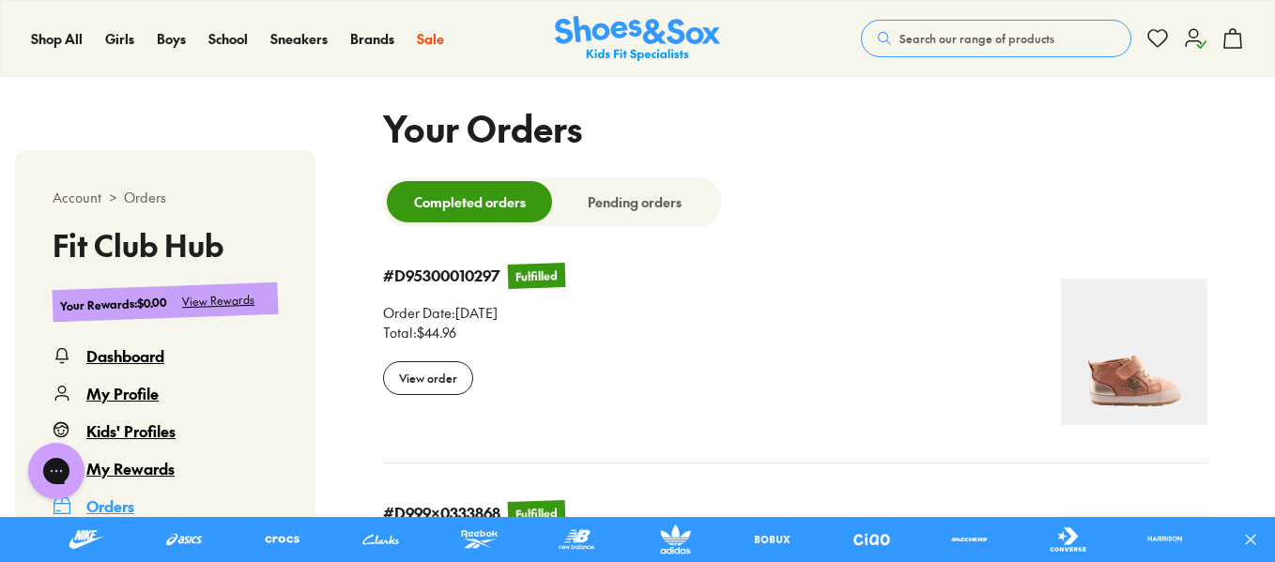
select select
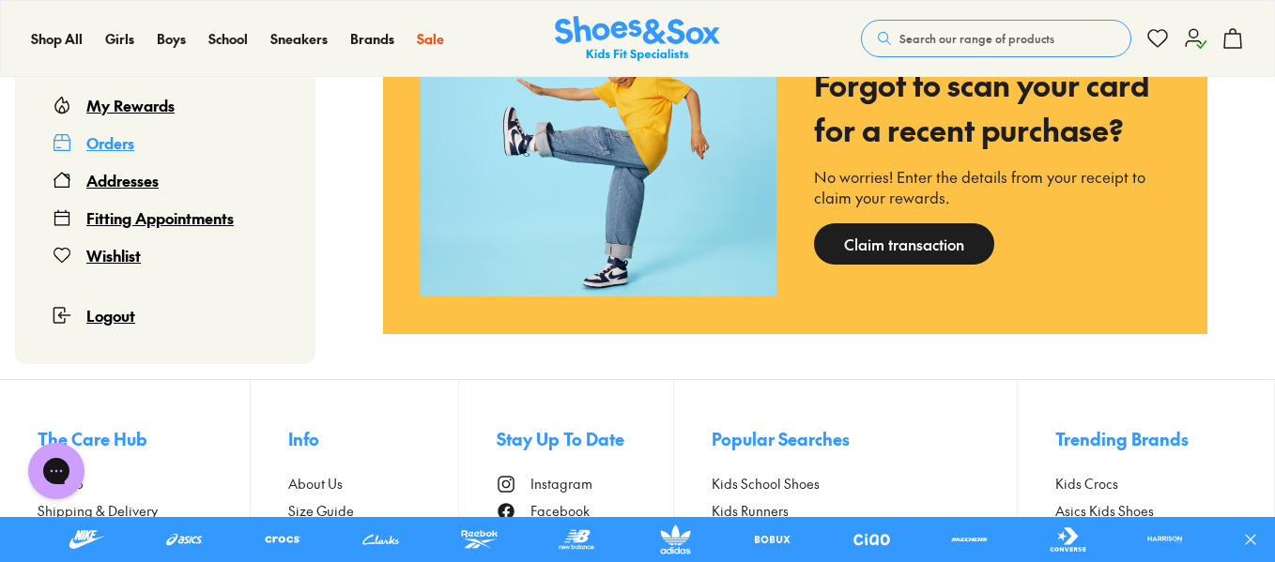
scroll to position [0, 0]
